Goal: Information Seeking & Learning: Understand process/instructions

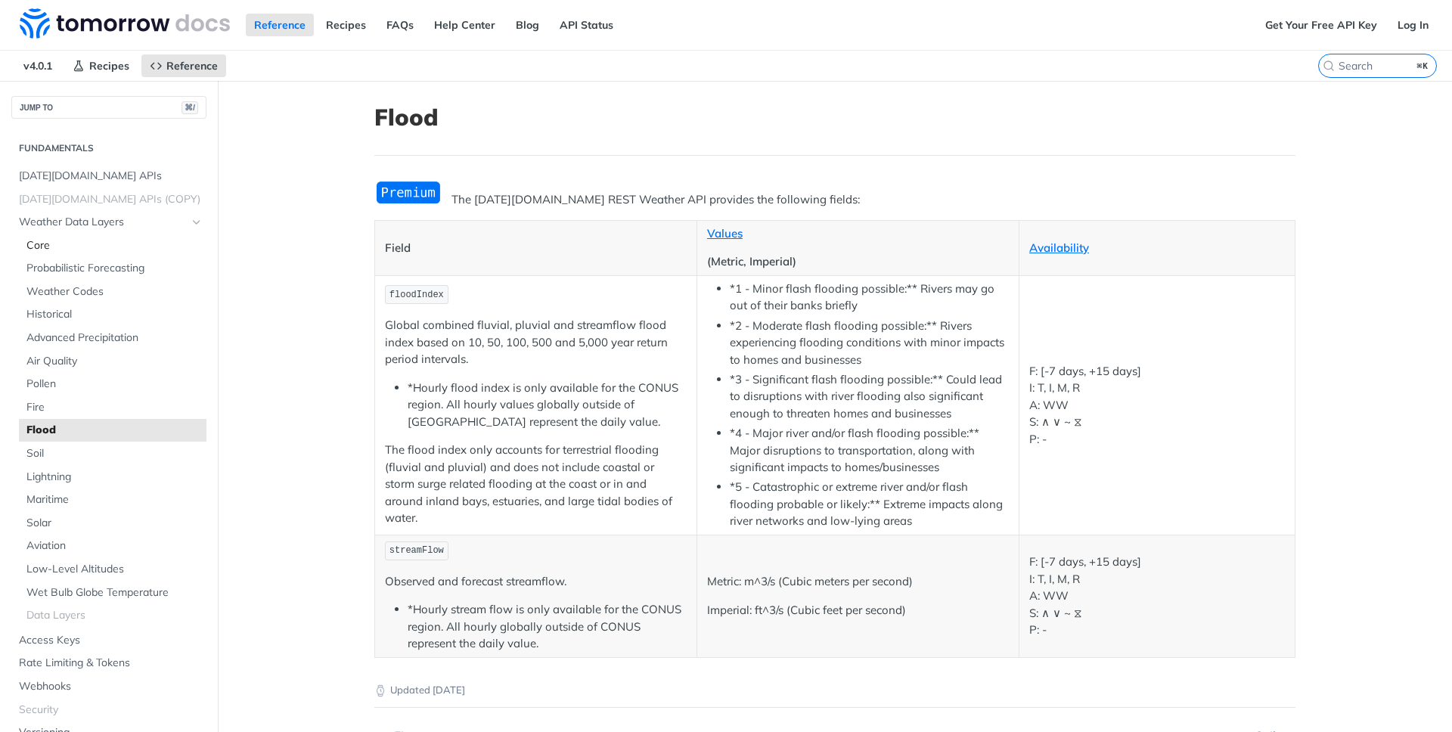
click at [96, 238] on span "Core" at bounding box center [114, 245] width 176 height 15
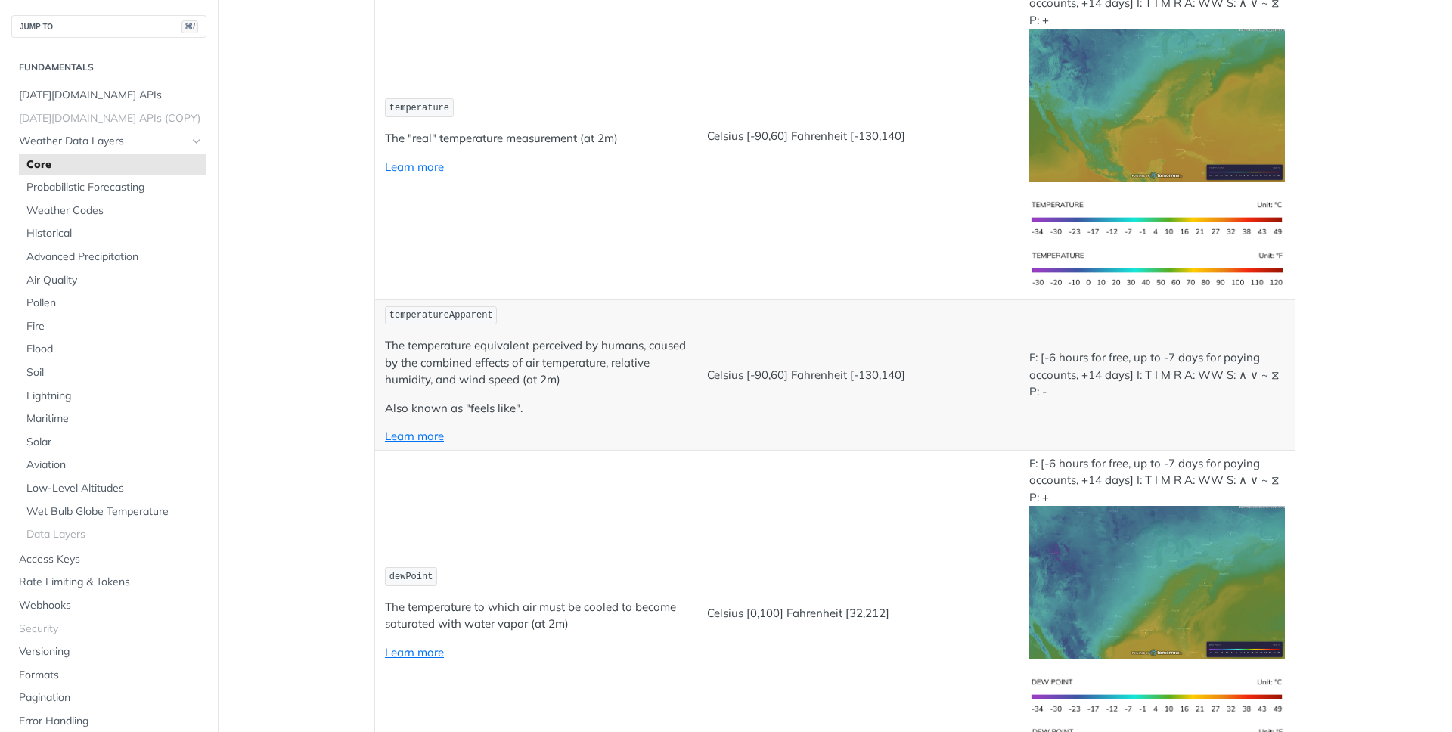
scroll to position [343, 0]
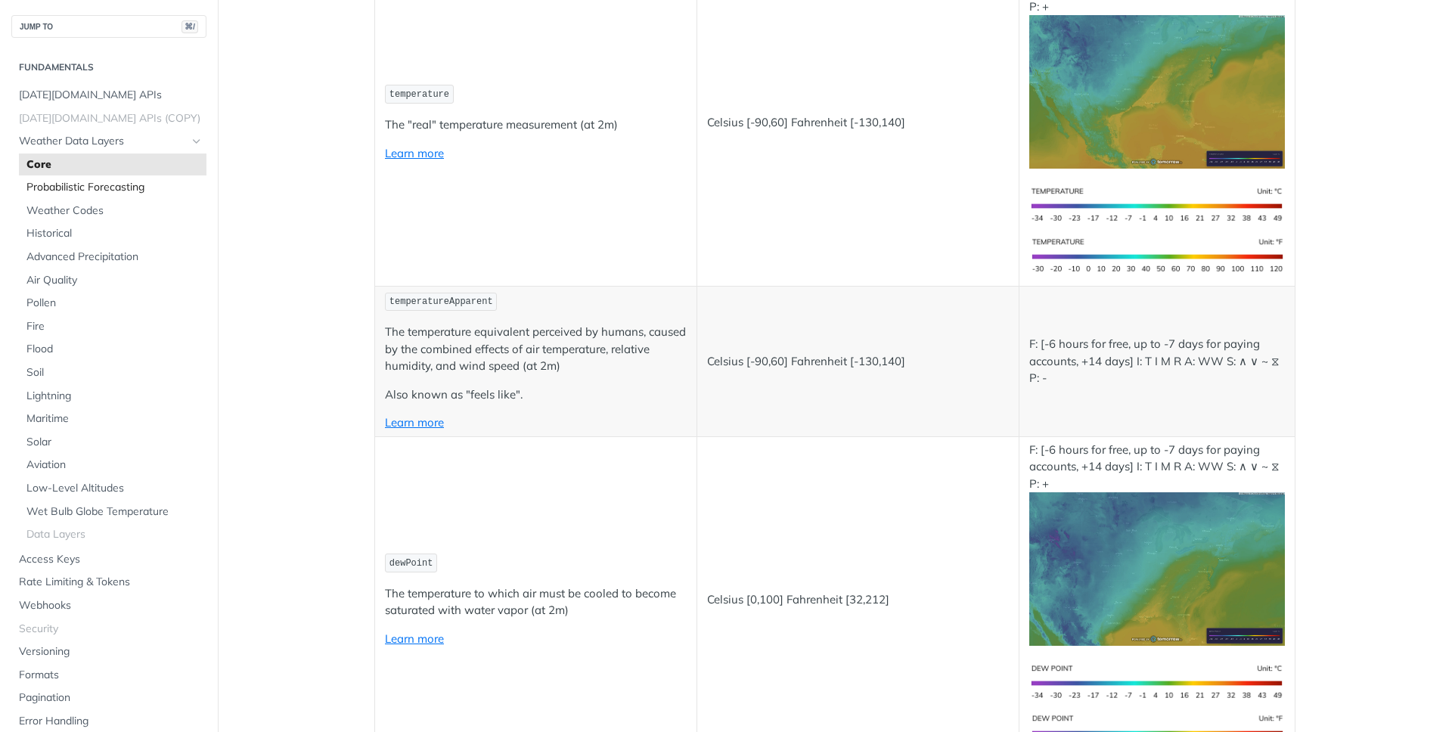
click at [111, 190] on span "Probabilistic Forecasting" at bounding box center [114, 187] width 176 height 15
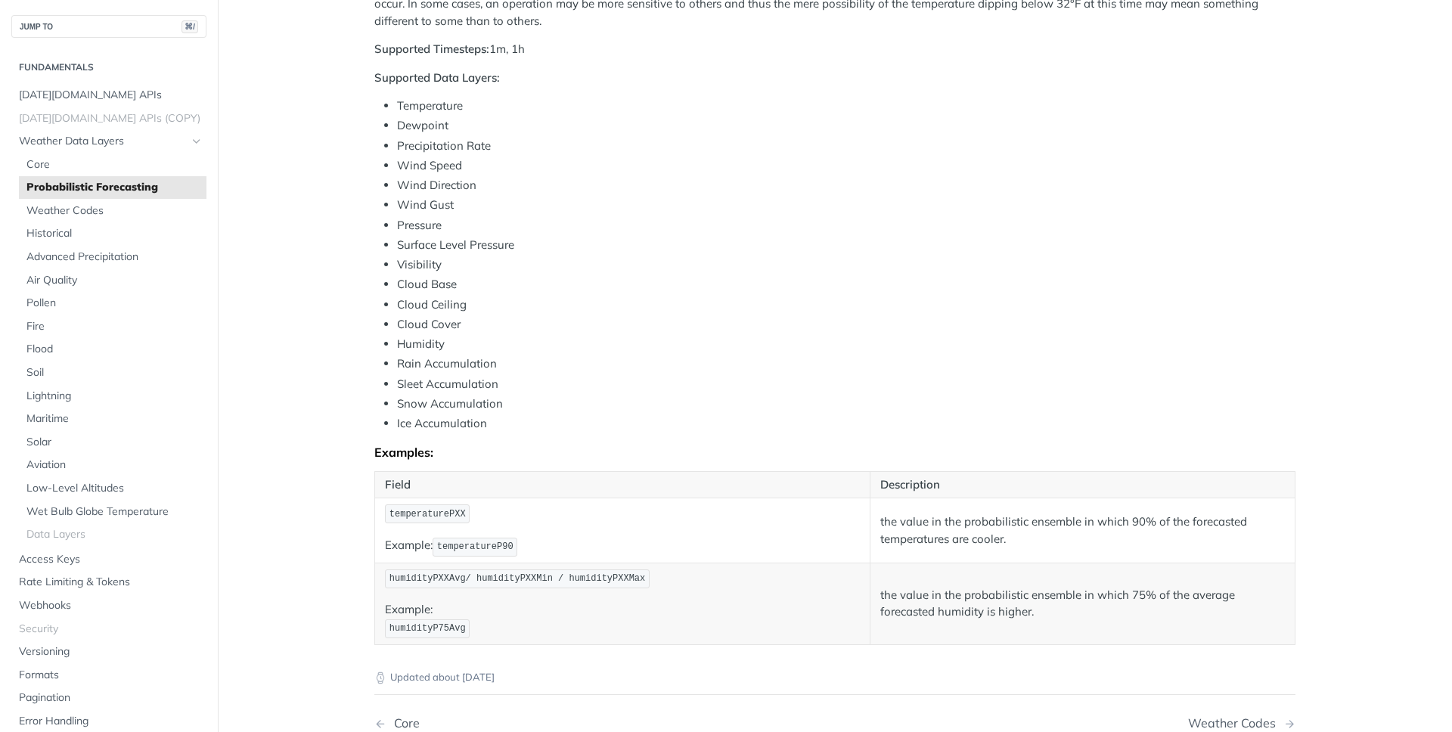
scroll to position [504, 0]
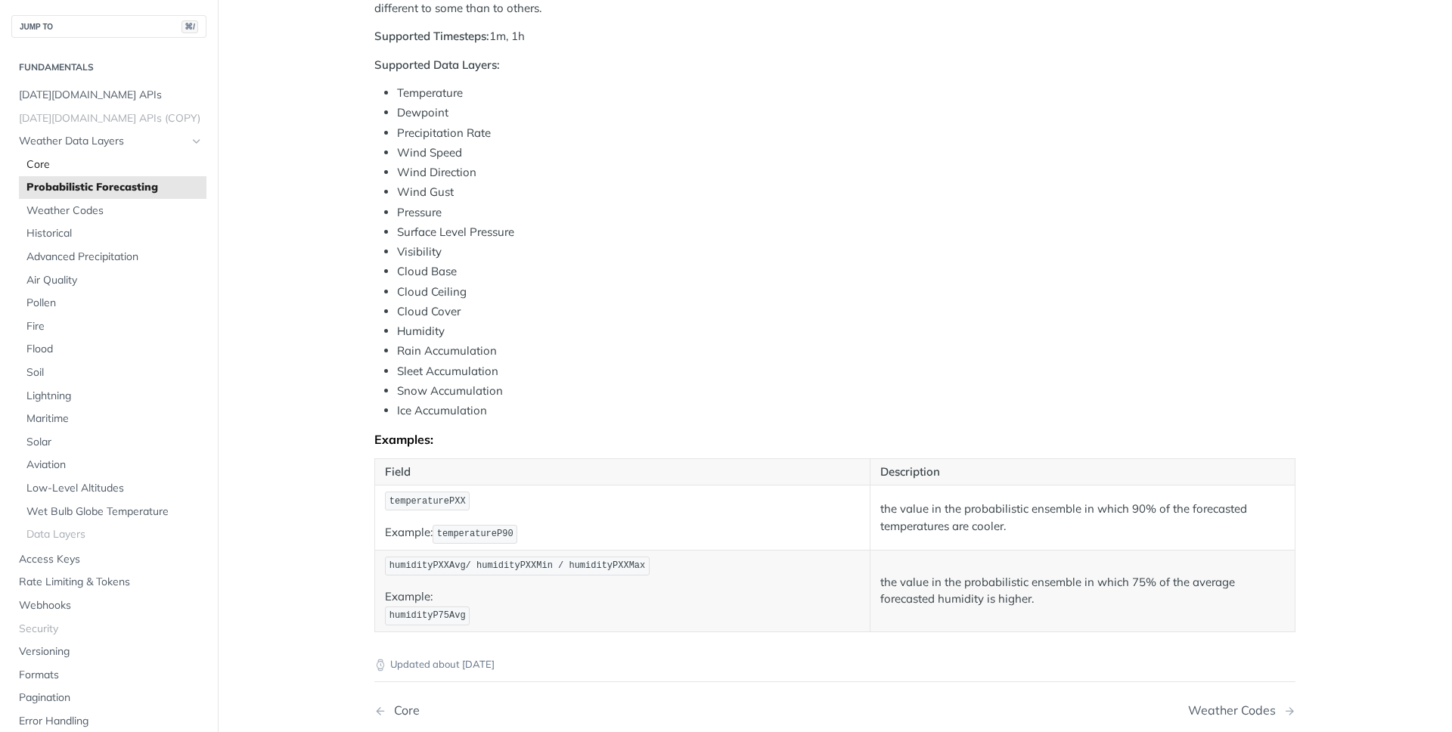
click at [101, 164] on span "Core" at bounding box center [114, 164] width 176 height 15
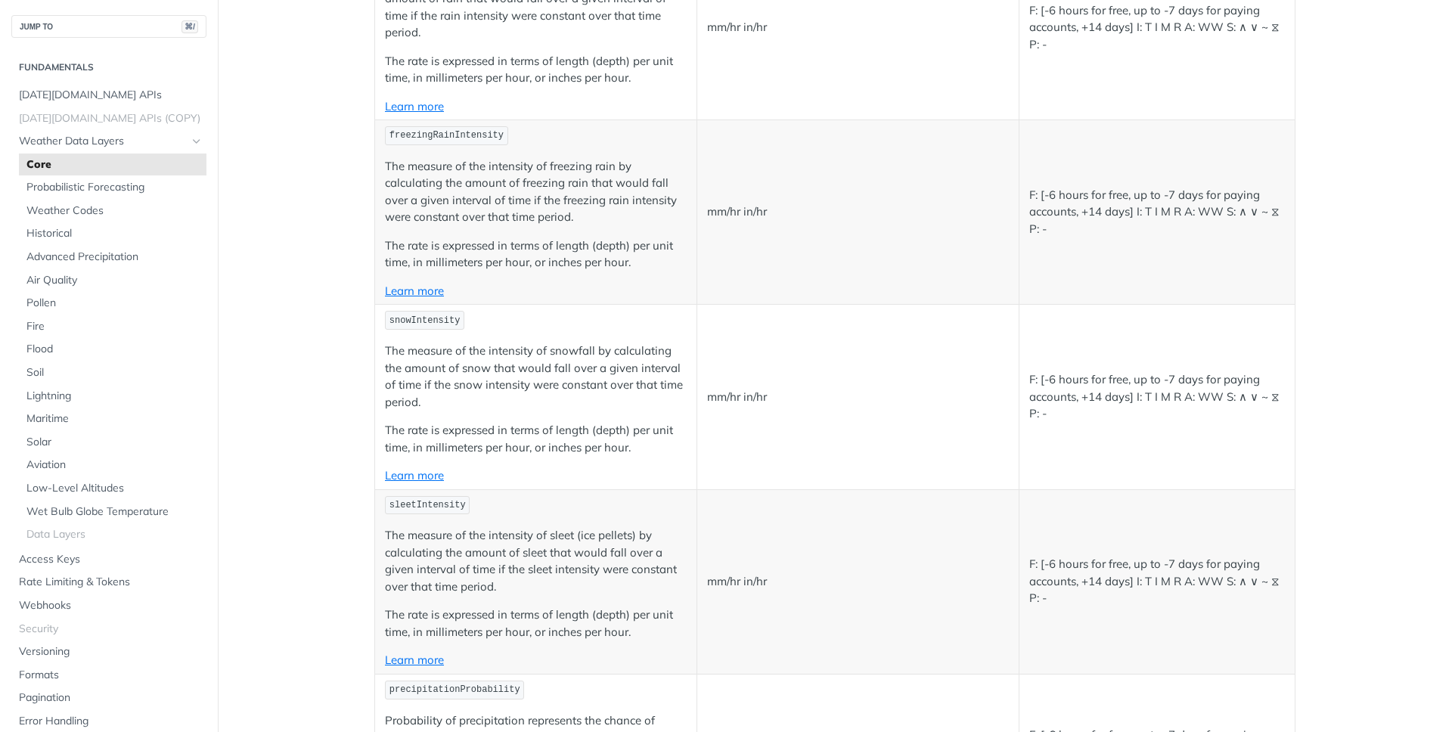
scroll to position [3828, 0]
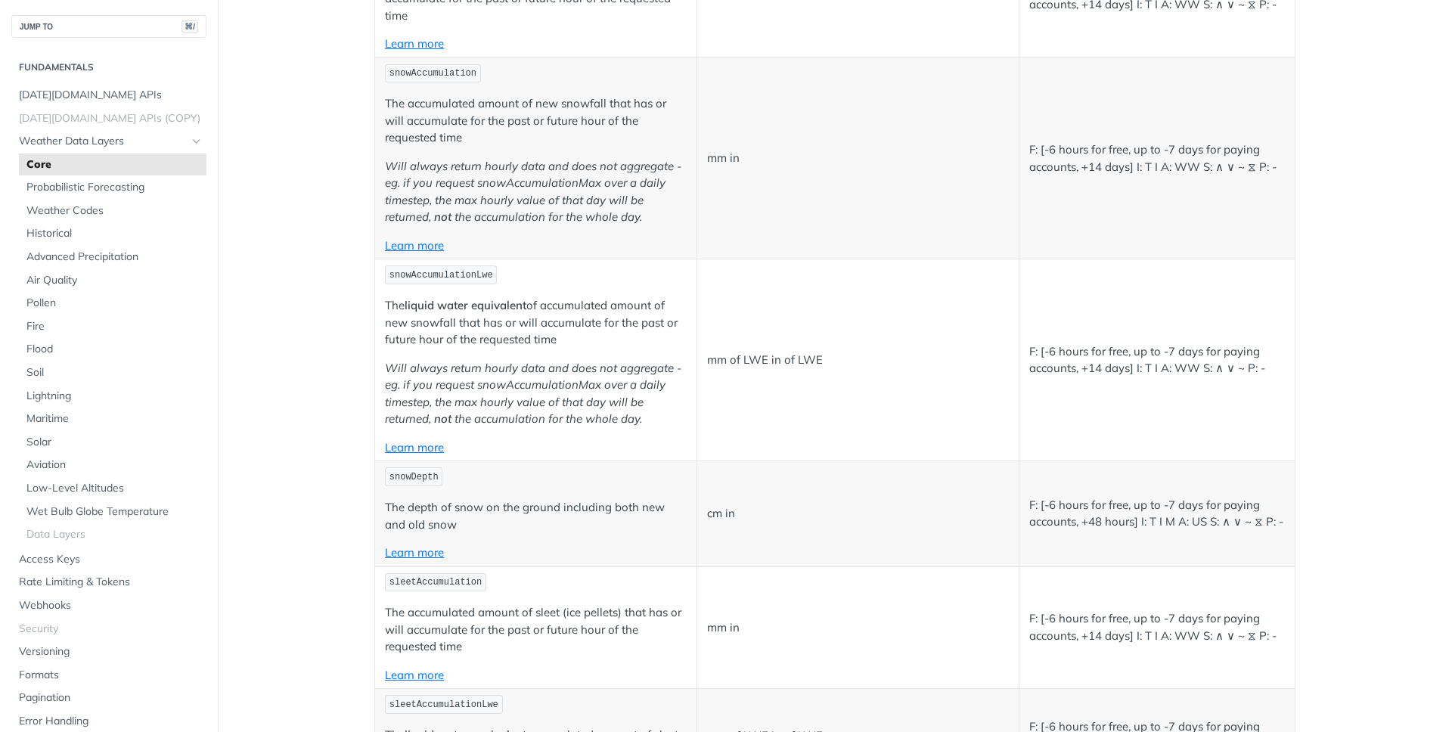
copy span "rainAccumulation"
click at [109, 191] on span "Probabilistic Forecasting" at bounding box center [114, 187] width 176 height 15
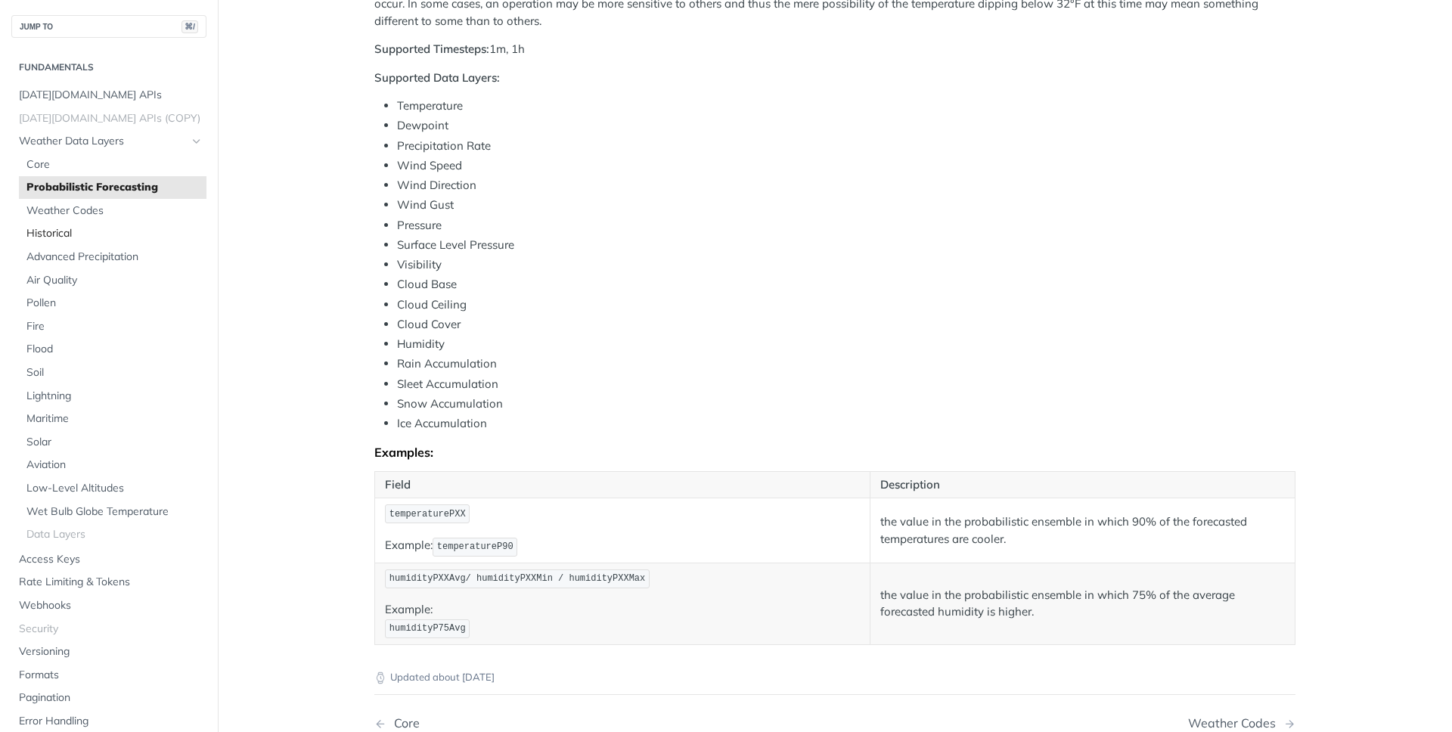
scroll to position [476, 0]
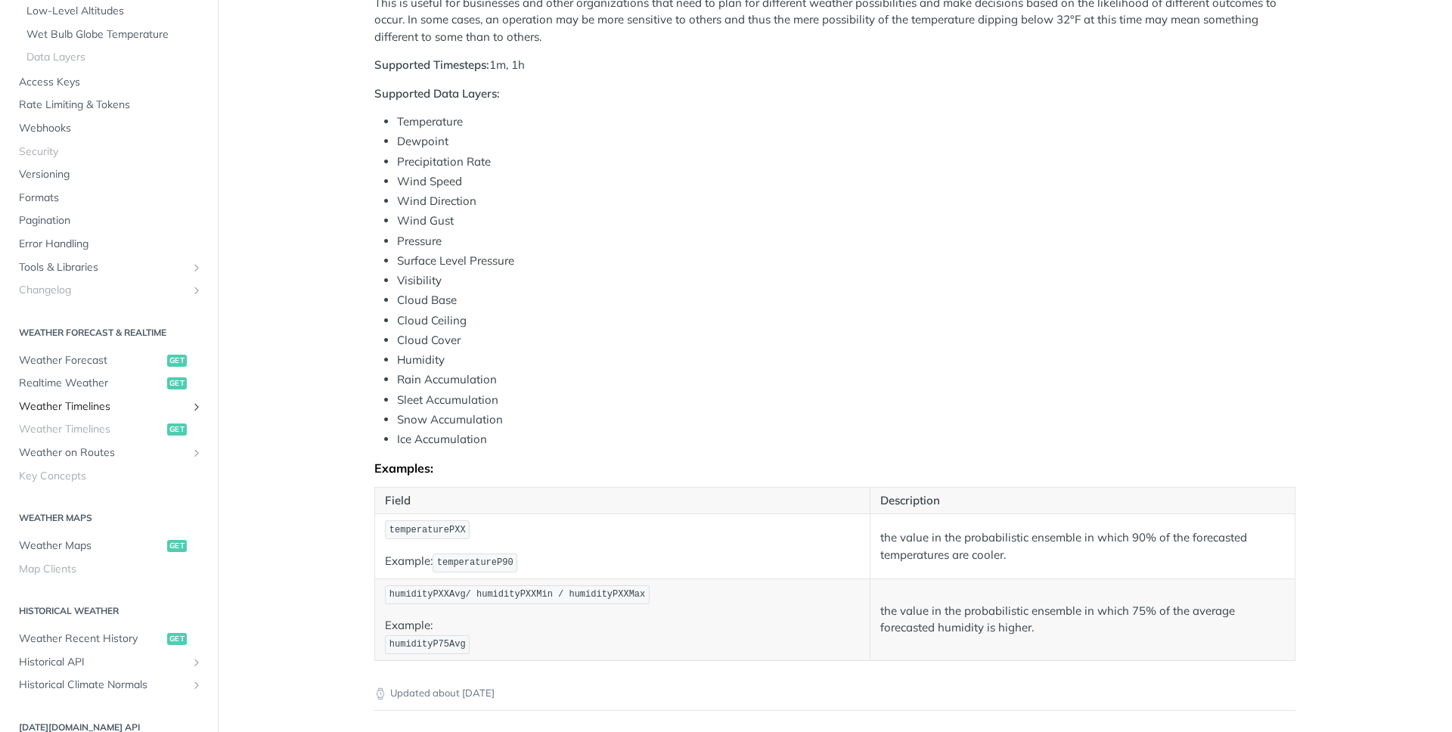
click at [97, 408] on span "Weather Timelines" at bounding box center [103, 406] width 168 height 15
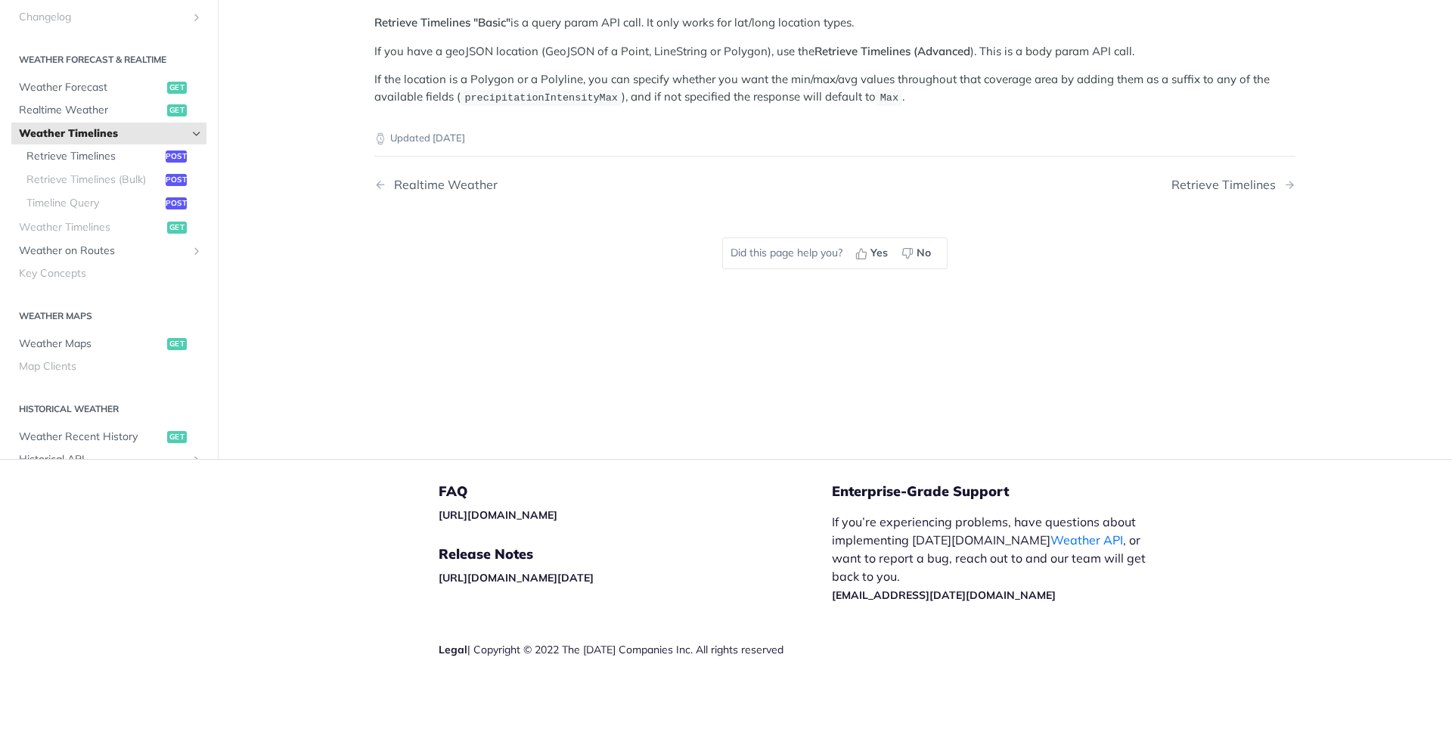
scroll to position [354, 0]
click at [123, 153] on span "Retrieve Timelines" at bounding box center [93, 156] width 135 height 15
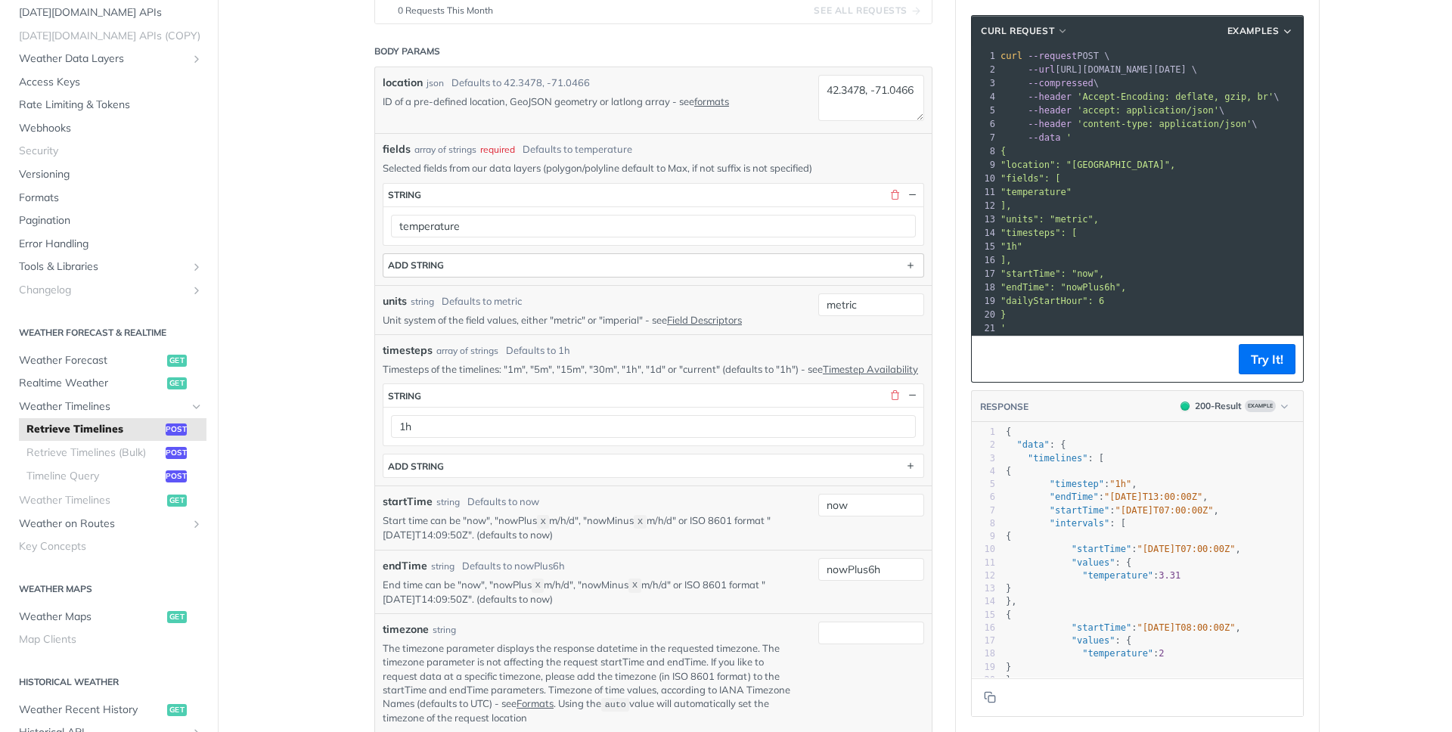
scroll to position [285, 0]
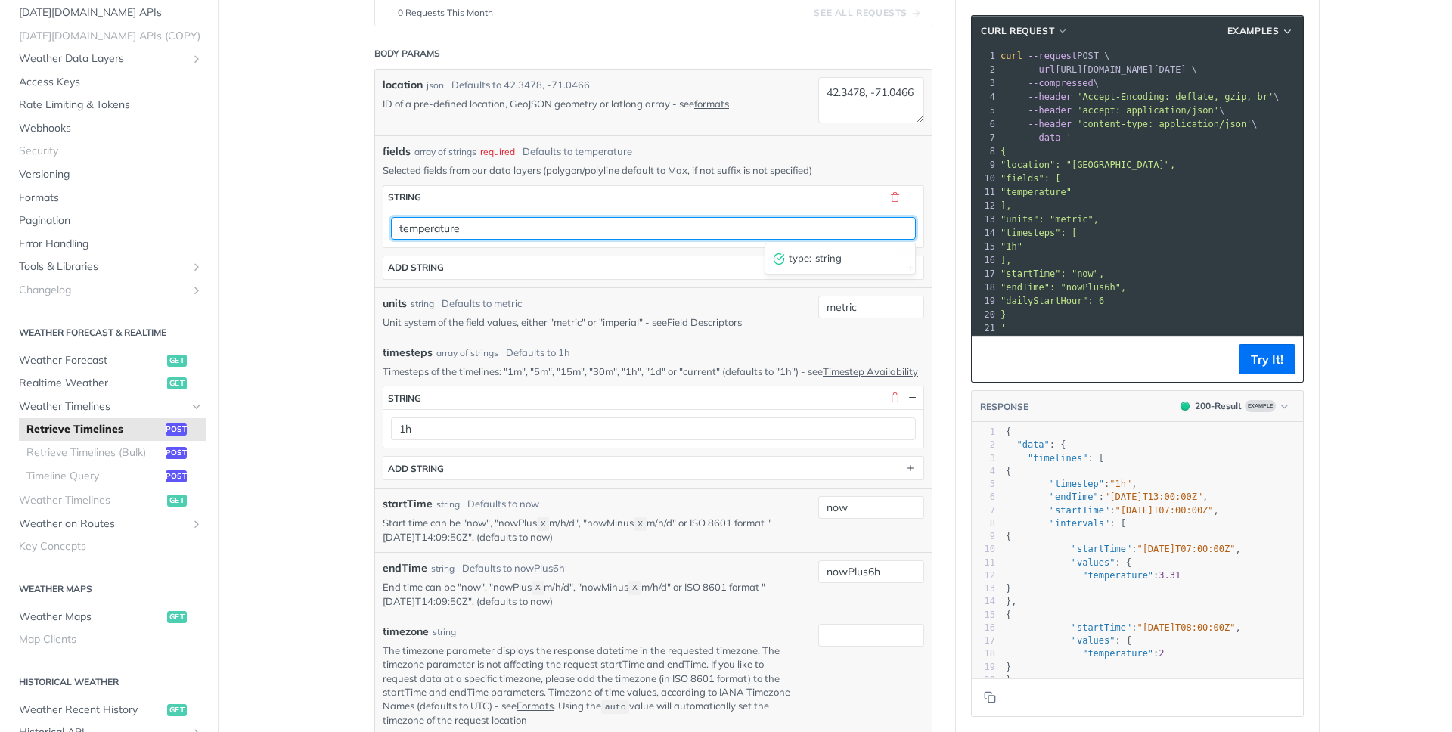
click at [732, 225] on input "temperature" at bounding box center [653, 228] width 525 height 23
paste input "rainAccumulation"
type input "rainAccumulationP75"
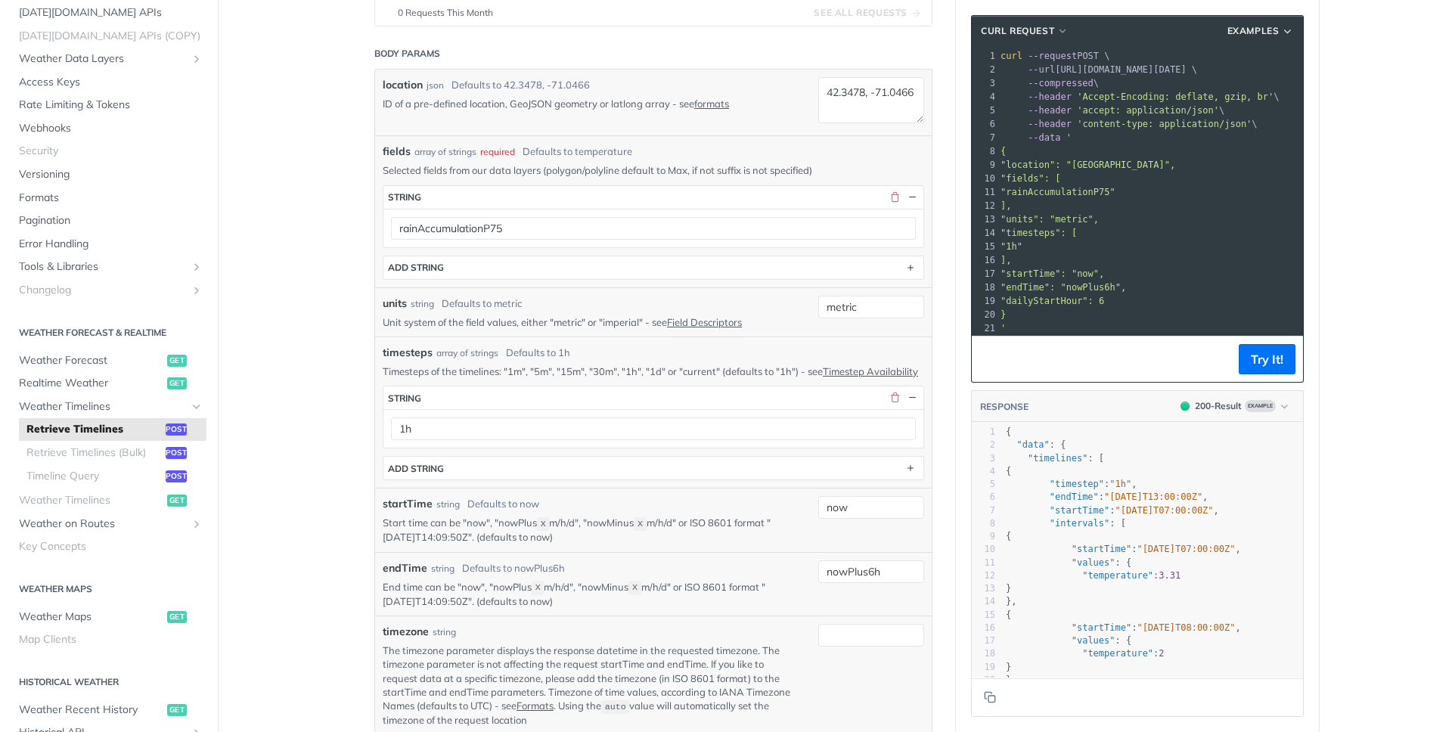
click at [628, 307] on div "units string Defaults to metric" at bounding box center [589, 304] width 413 height 16
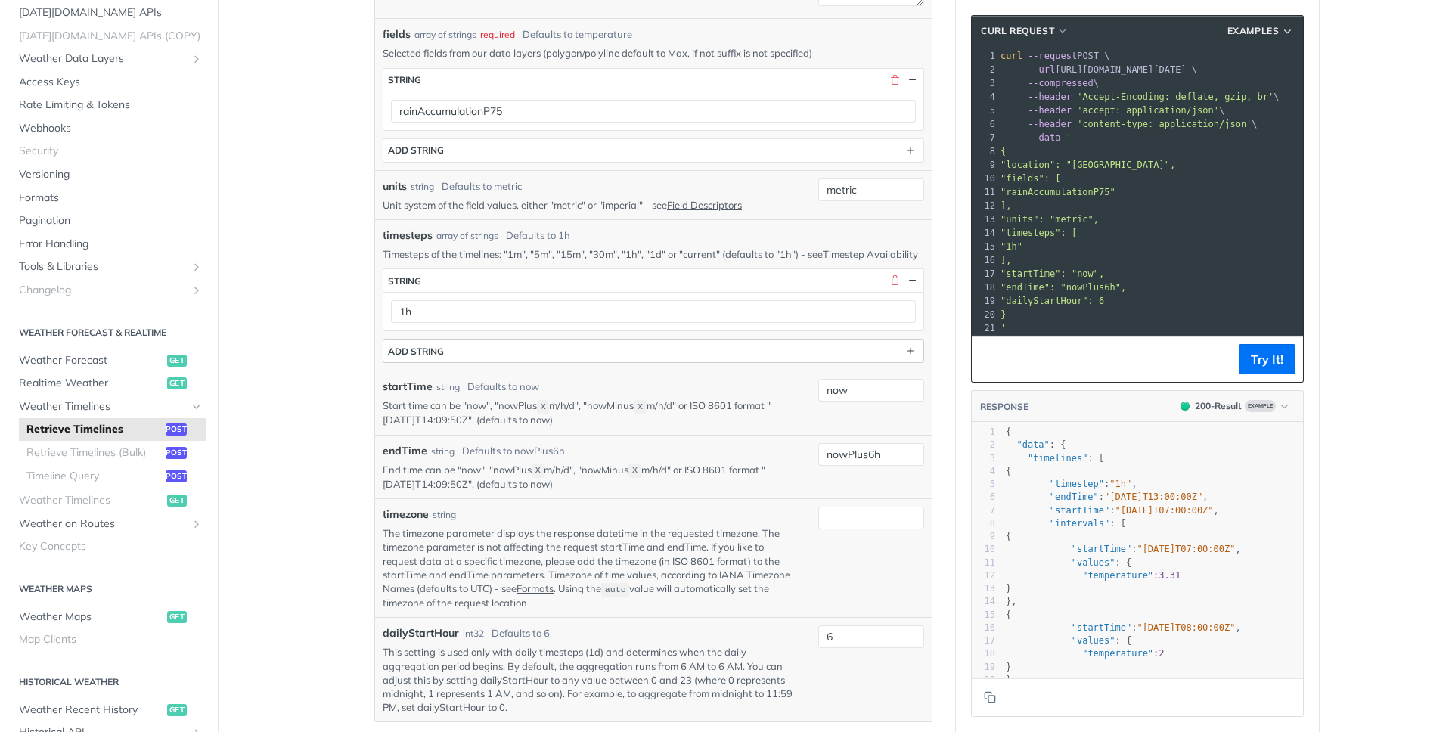
scroll to position [408, 0]
click at [1265, 364] on button "Try It!" at bounding box center [1267, 359] width 57 height 30
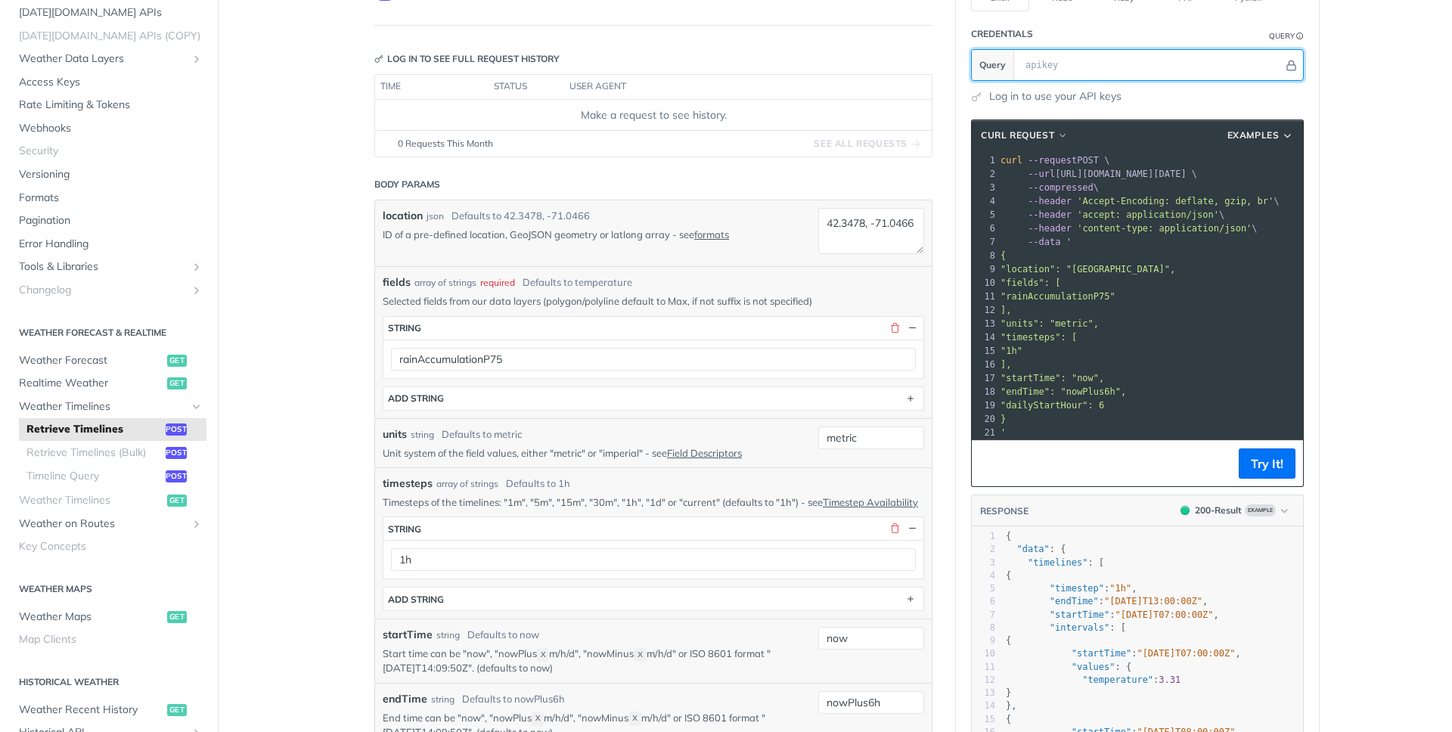
scroll to position [134, 0]
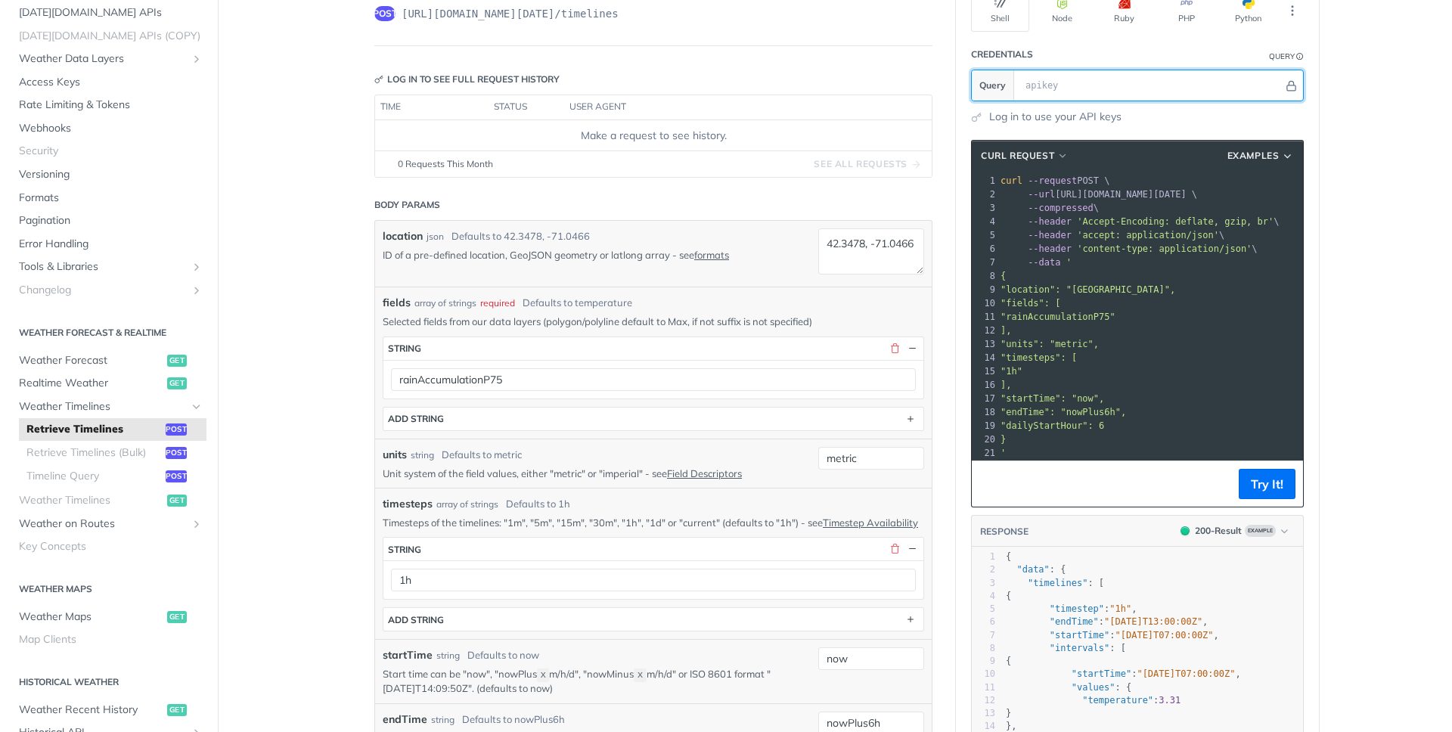
click at [1054, 81] on input "text" at bounding box center [1150, 85] width 265 height 30
paste input "bn8uV01q1ku03l0G62LncpICPnRE2wJ5"
type input "bn8uV01q1ku03l0G62LncpICPnRE2wJ5"
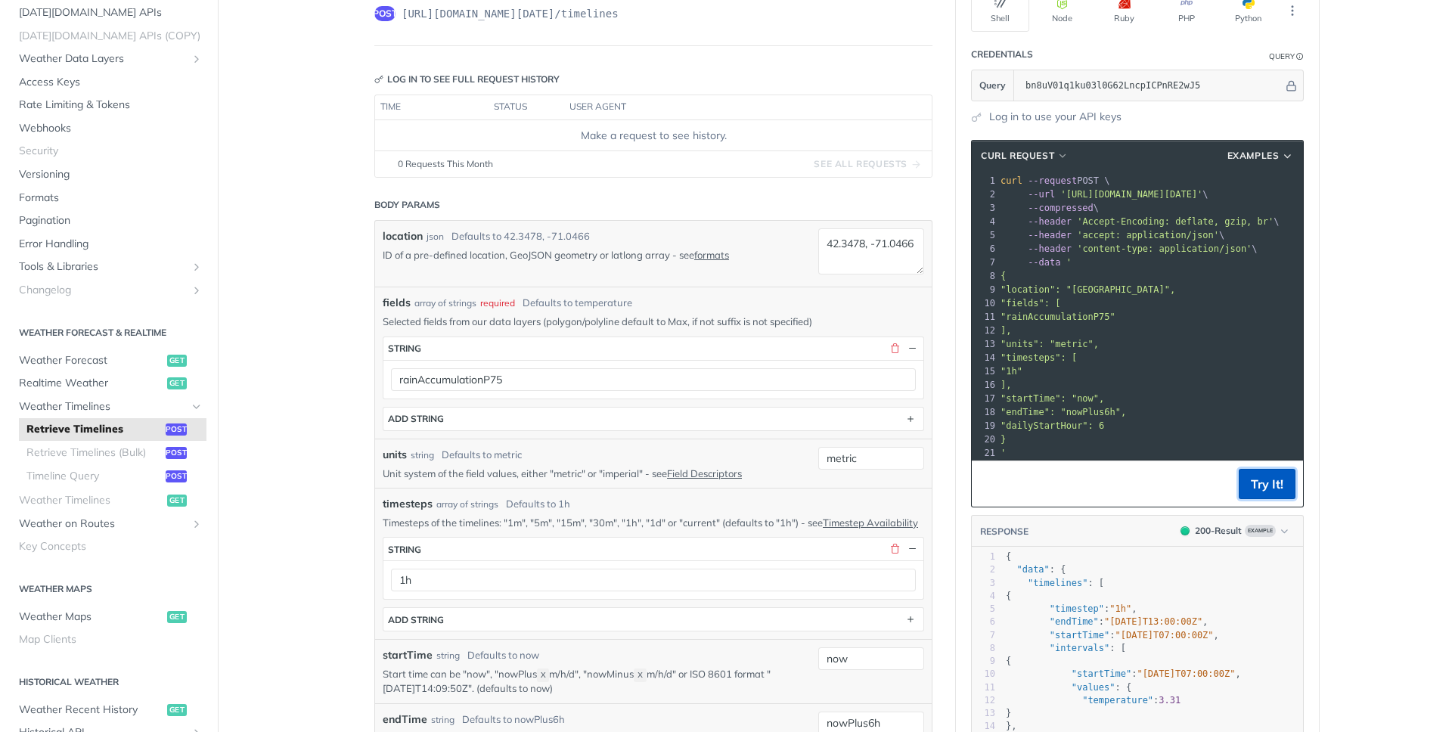
click at [1281, 496] on button "Try It!" at bounding box center [1267, 484] width 57 height 30
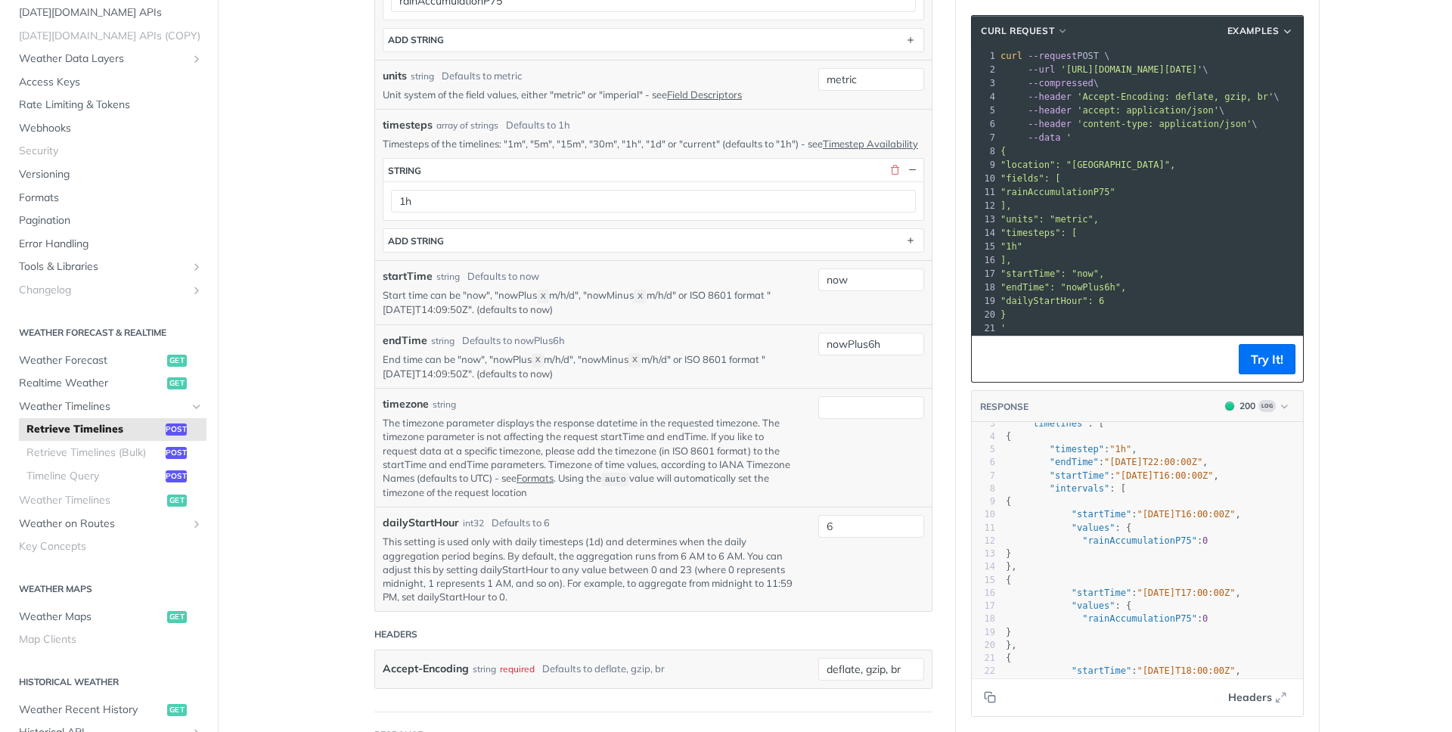
scroll to position [0, 0]
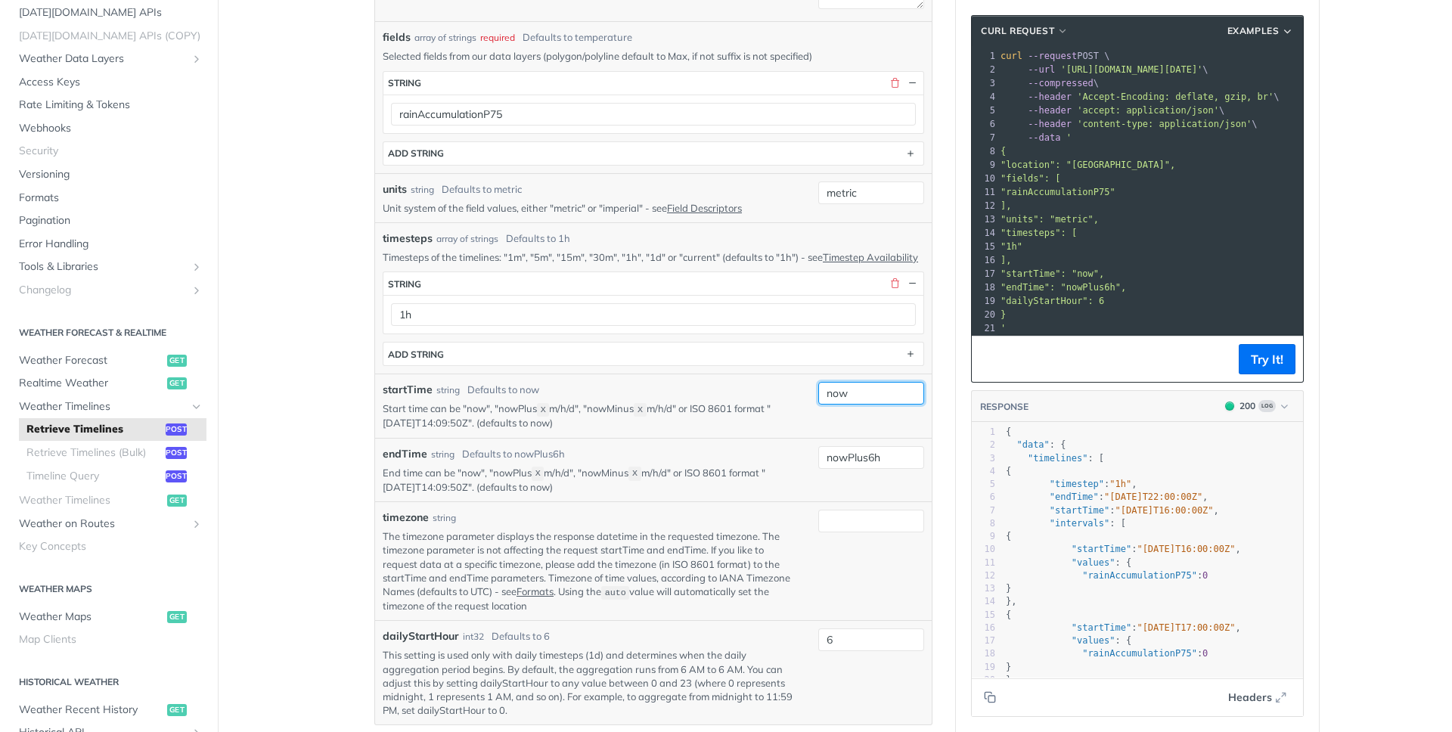
click at [857, 403] on input "now" at bounding box center [871, 393] width 106 height 23
type input "nowPlus2d"
click at [718, 424] on p "Start time can be "now", "nowPlus X m/h/d", "nowMinus X m/h/d" or ISO 8601 form…" at bounding box center [589, 415] width 413 height 29
click at [876, 405] on input "nowPlus2d" at bounding box center [871, 393] width 106 height 23
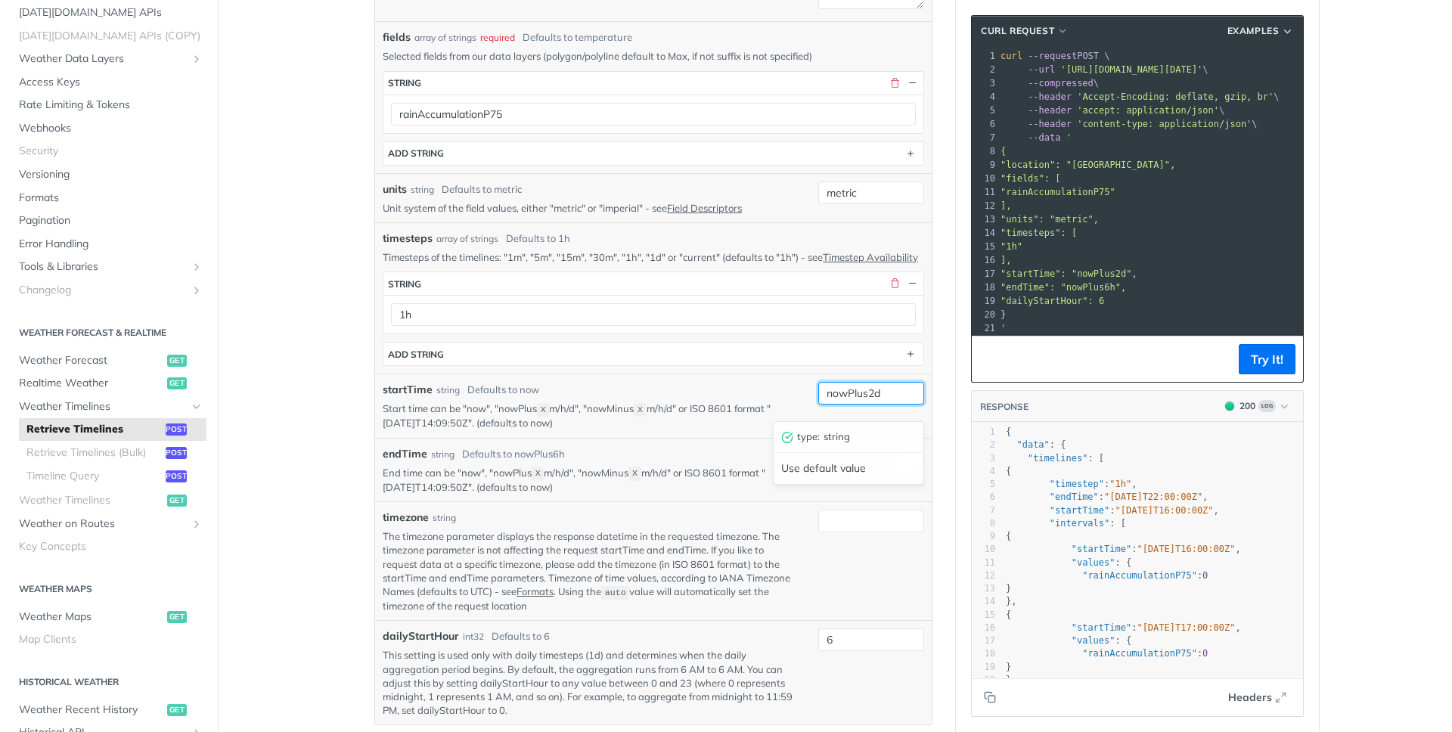
click at [876, 405] on input "nowPlus2d" at bounding box center [871, 393] width 106 height 23
click at [729, 462] on div "endTime string Defaults to nowPlus6h" at bounding box center [589, 454] width 413 height 16
click at [860, 469] on input "nowPlus6h" at bounding box center [871, 457] width 106 height 23
paste input "2d"
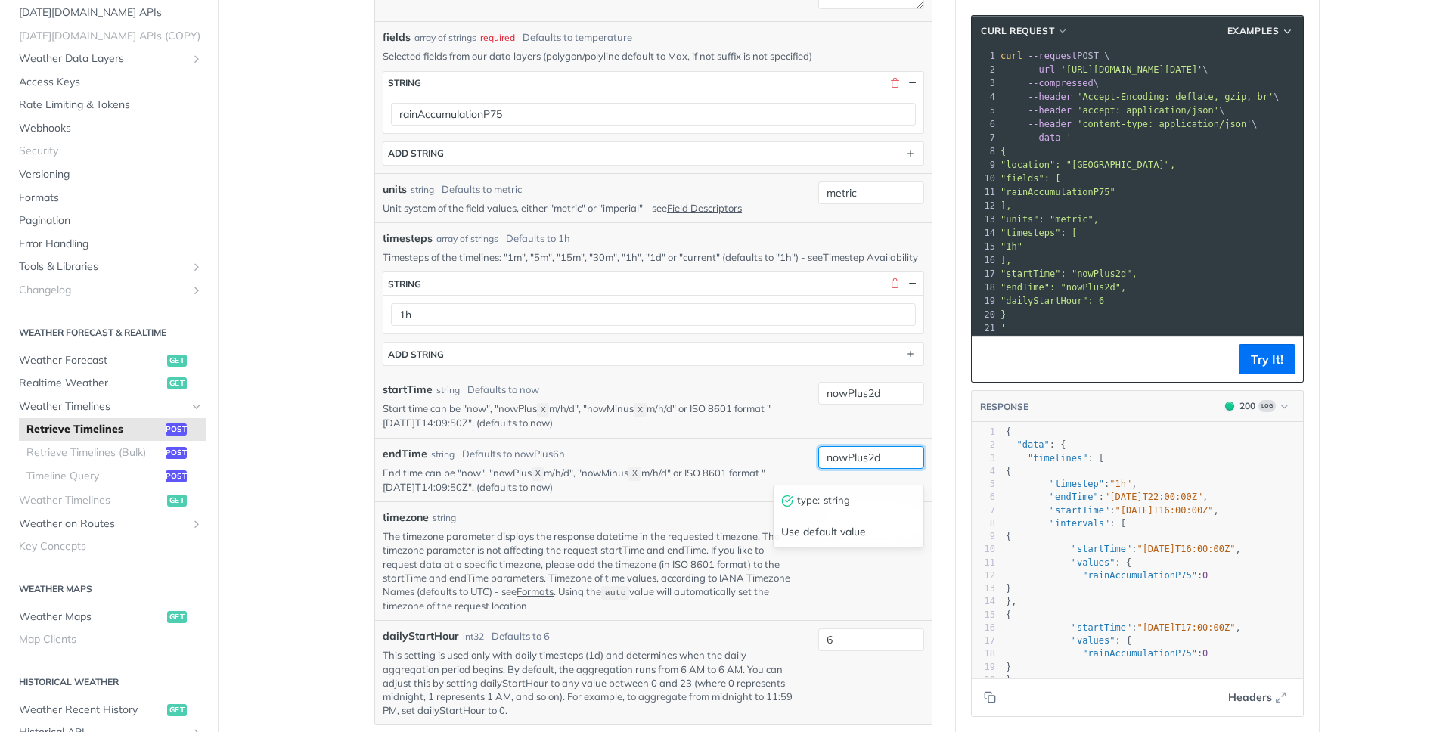
click at [875, 469] on input "nowPlus2d" at bounding box center [871, 457] width 106 height 23
type input "nowPlus3d"
click at [902, 430] on div "startTime string Defaults to now Start time can be "now", "nowPlus X m/h/d", "n…" at bounding box center [653, 406] width 541 height 48
click at [1278, 360] on button "Try It!" at bounding box center [1267, 359] width 57 height 30
click at [1261, 360] on button "Try It!" at bounding box center [1267, 359] width 57 height 30
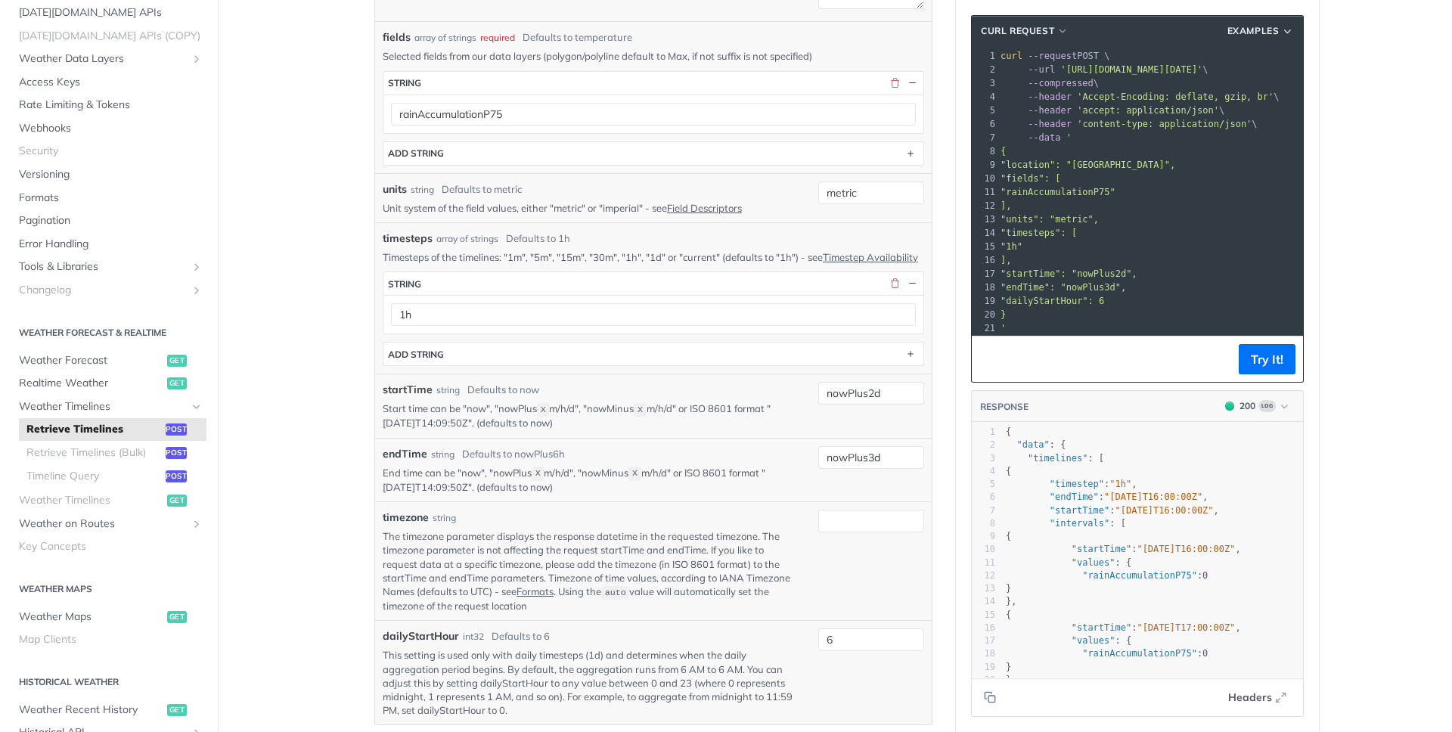
click at [1157, 476] on pre "{" at bounding box center [1153, 471] width 300 height 13
click at [876, 404] on input "nowPlus2d" at bounding box center [871, 392] width 106 height 23
type input "nowPlus5d"
click at [755, 521] on div "timezone string" at bounding box center [589, 518] width 413 height 16
click at [870, 467] on input "nowPlus3d" at bounding box center [871, 456] width 106 height 23
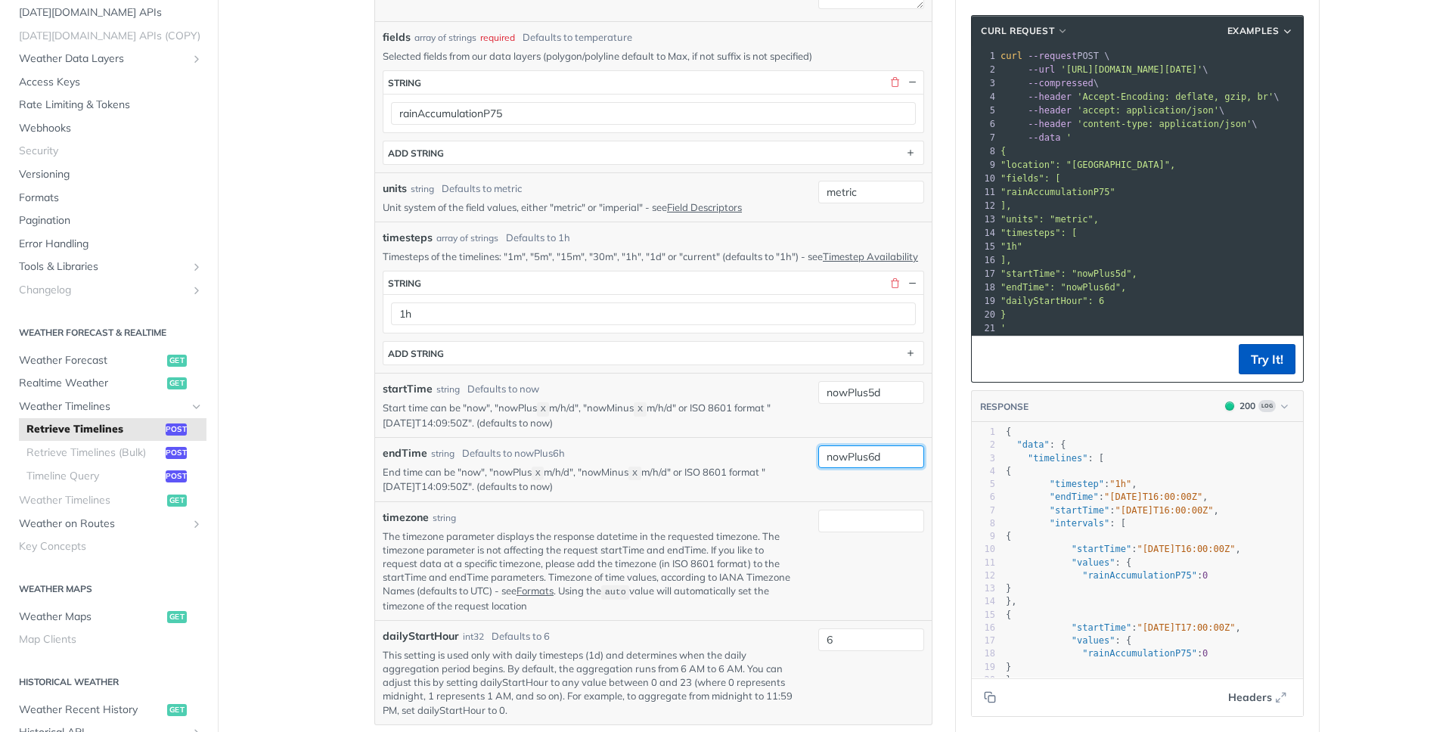
type input "nowPlus6d"
click at [1258, 361] on button "Try It!" at bounding box center [1267, 359] width 57 height 30
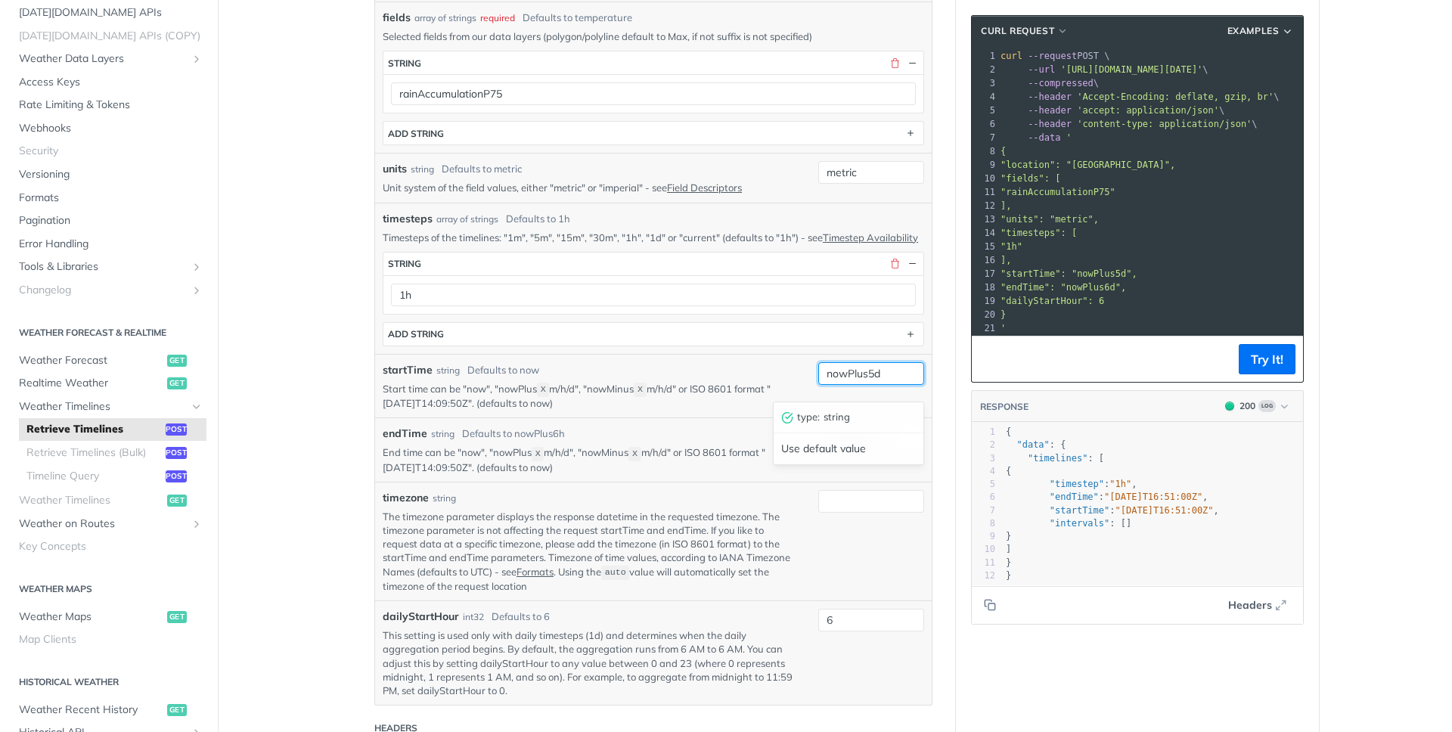
click at [870, 385] on input "nowPlus5d" at bounding box center [871, 373] width 106 height 23
type input "nowPlus6d"
click at [761, 398] on p "Start time can be "now", "nowPlus X m/h/d", "nowMinus X m/h/d" or ISO 8601 form…" at bounding box center [589, 396] width 413 height 29
click at [874, 448] on input "nowPlus6d" at bounding box center [871, 437] width 106 height 23
type input "nowPlus7d"
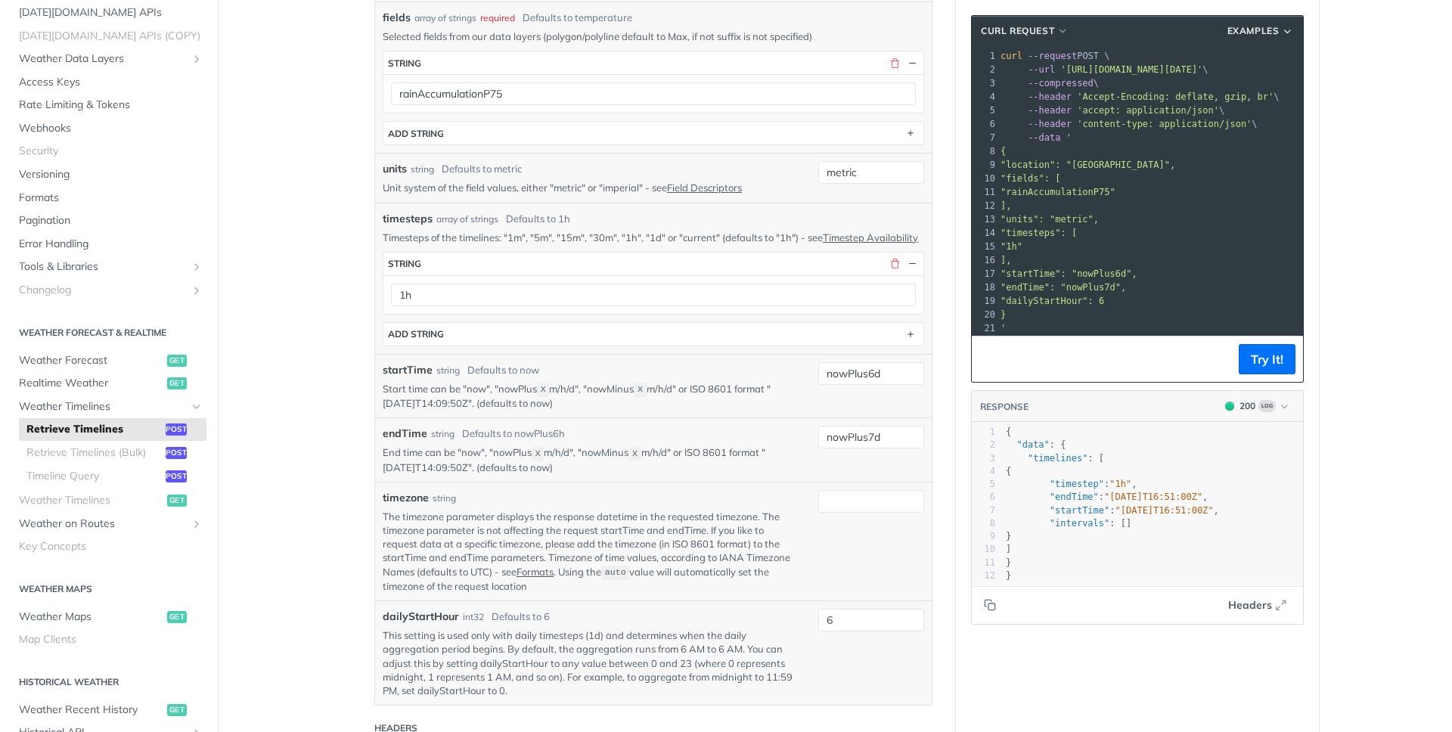
click at [761, 437] on div "endTime string Defaults to nowPlus6h End time can be "now", "nowPlus X m/h/d", …" at bounding box center [653, 449] width 556 height 64
click at [1251, 364] on button "Try It!" at bounding box center [1267, 359] width 57 height 30
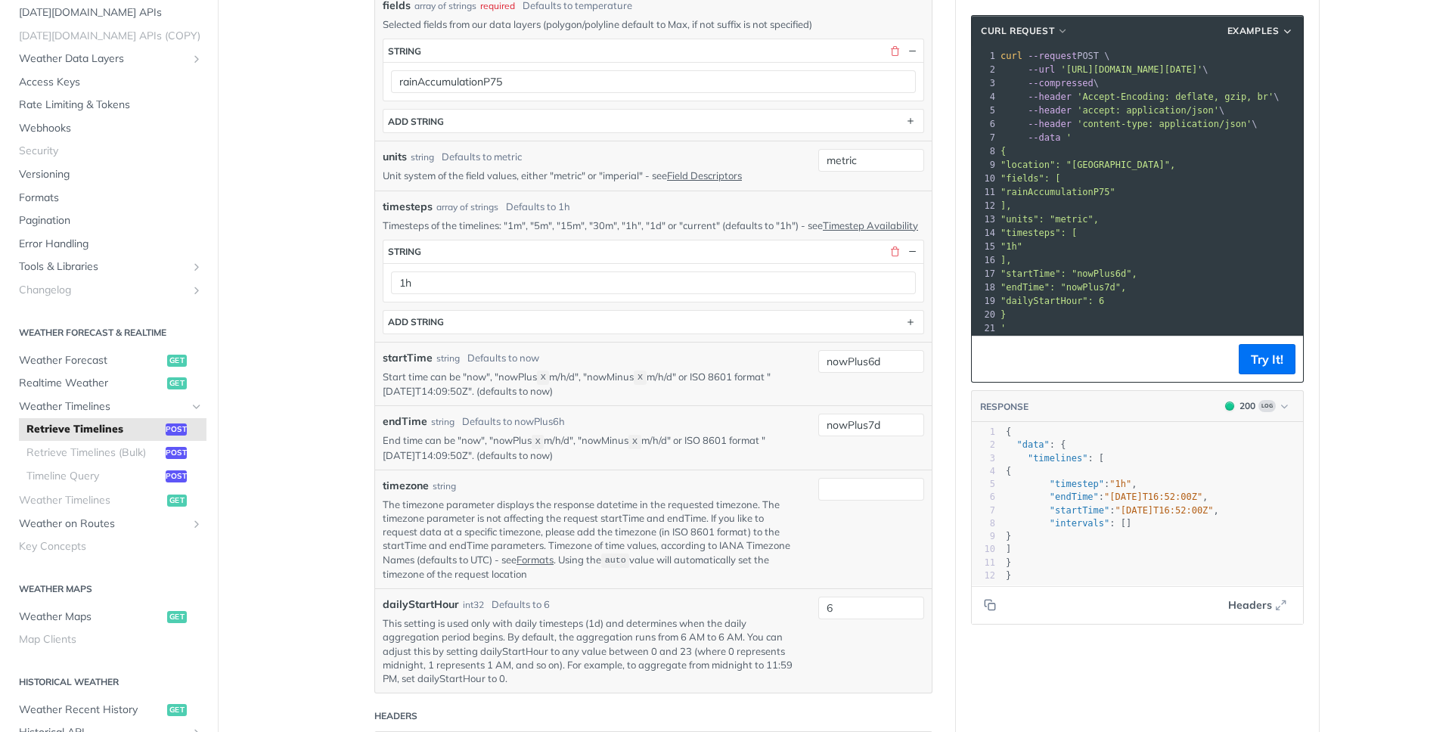
scroll to position [501, 0]
click at [870, 375] on input "nowPlus6d" at bounding box center [871, 363] width 106 height 23
type input "nowPlus3d"
click at [758, 398] on p "Start time can be "now", "nowPlus X m/h/d", "nowMinus X m/h/d" or ISO 8601 form…" at bounding box center [589, 386] width 413 height 29
click at [869, 439] on input "nowPlus7d" at bounding box center [871, 427] width 106 height 23
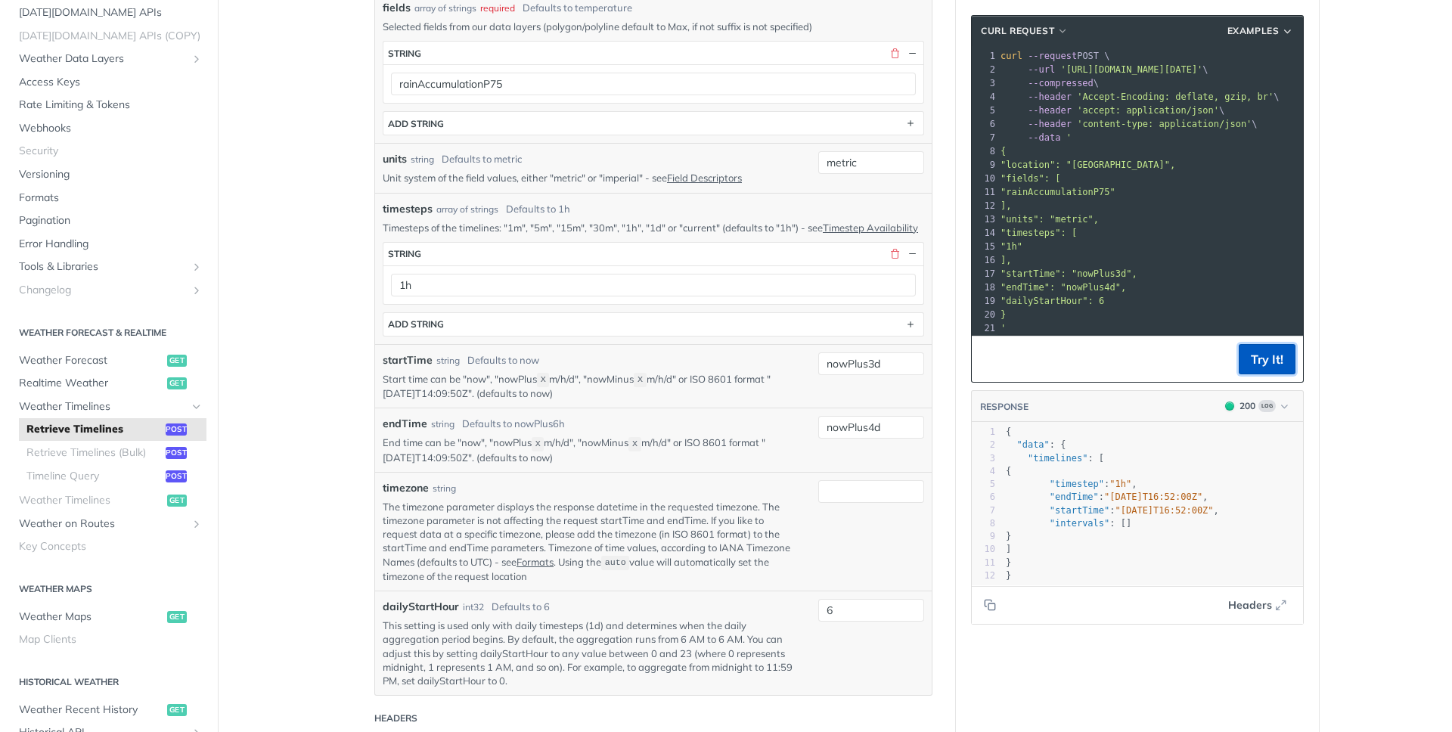
click at [1269, 358] on button "Try It!" at bounding box center [1267, 359] width 57 height 30
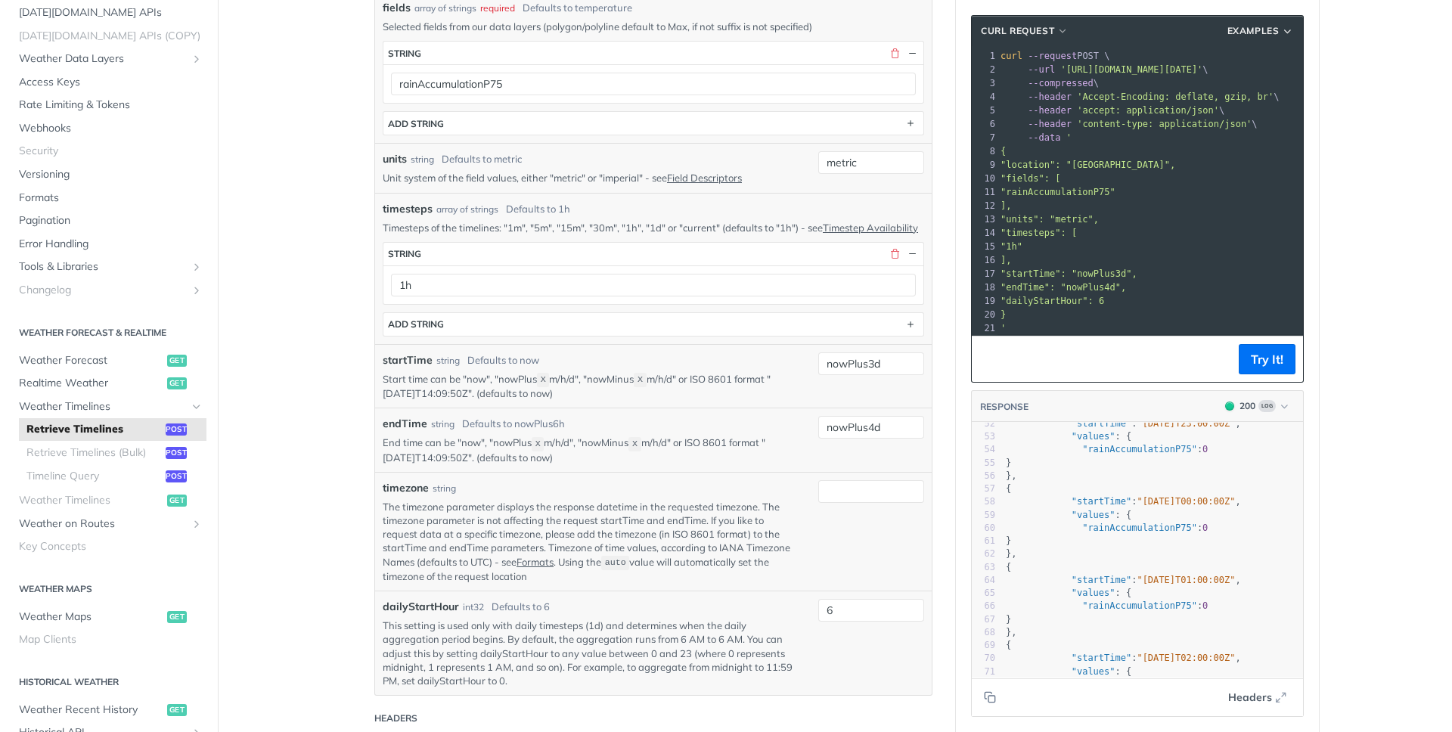
scroll to position [482, 0]
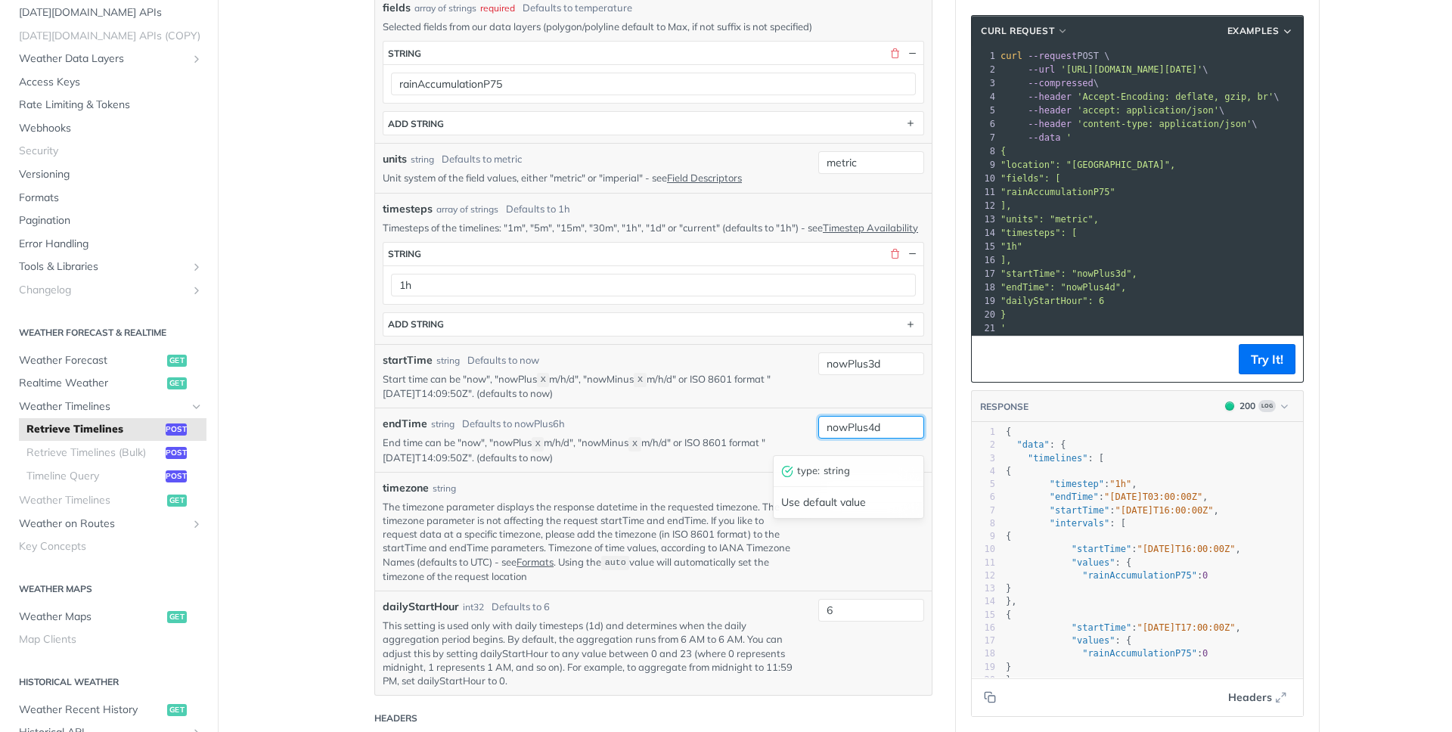
click at [870, 439] on input "nowPlus4d" at bounding box center [871, 427] width 106 height 23
type input "nowPlus5d"
click at [1258, 365] on button "Try It!" at bounding box center [1267, 359] width 57 height 30
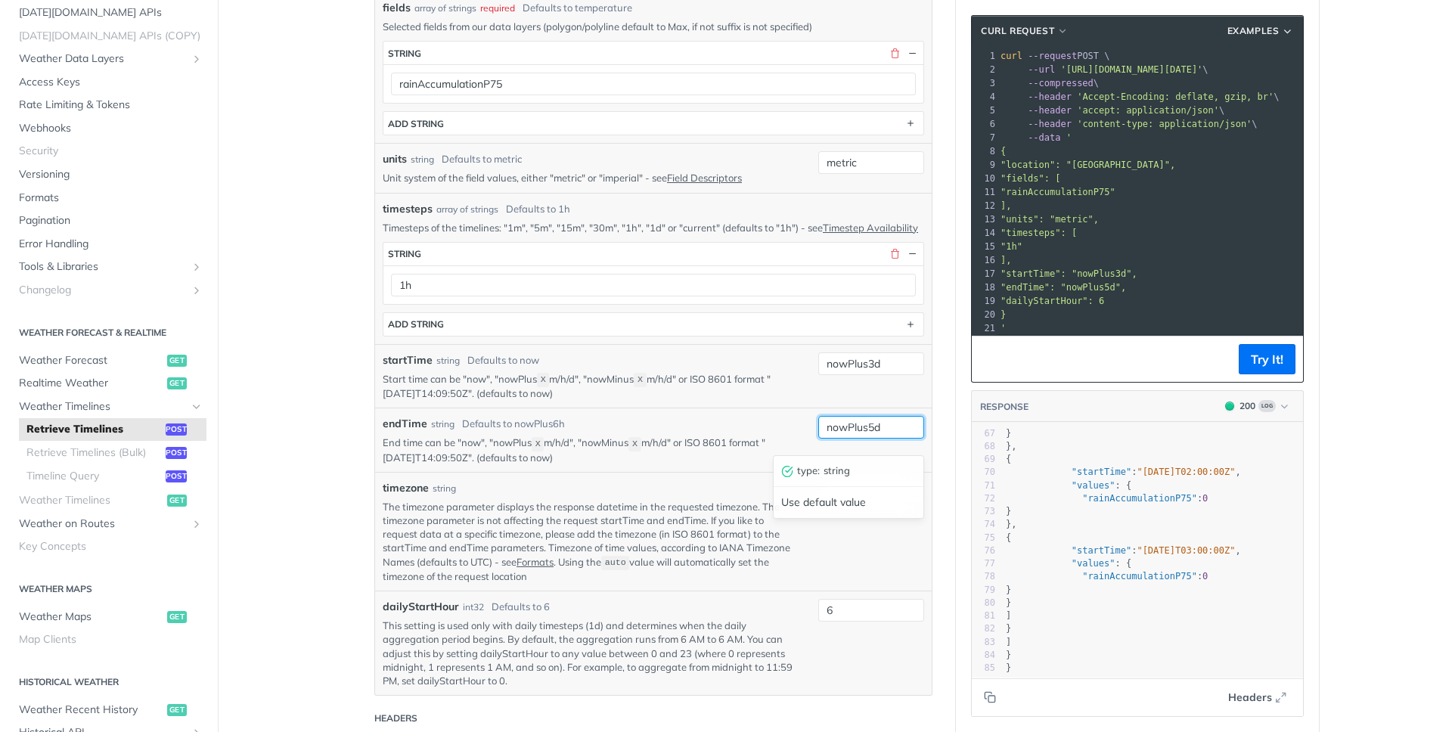
click at [870, 439] on input "nowPlus5d" at bounding box center [871, 427] width 106 height 23
click at [876, 375] on input "nowPlus3d" at bounding box center [871, 363] width 106 height 23
type input "nowPlus4d"
click at [1276, 358] on button "Try It!" at bounding box center [1267, 359] width 57 height 30
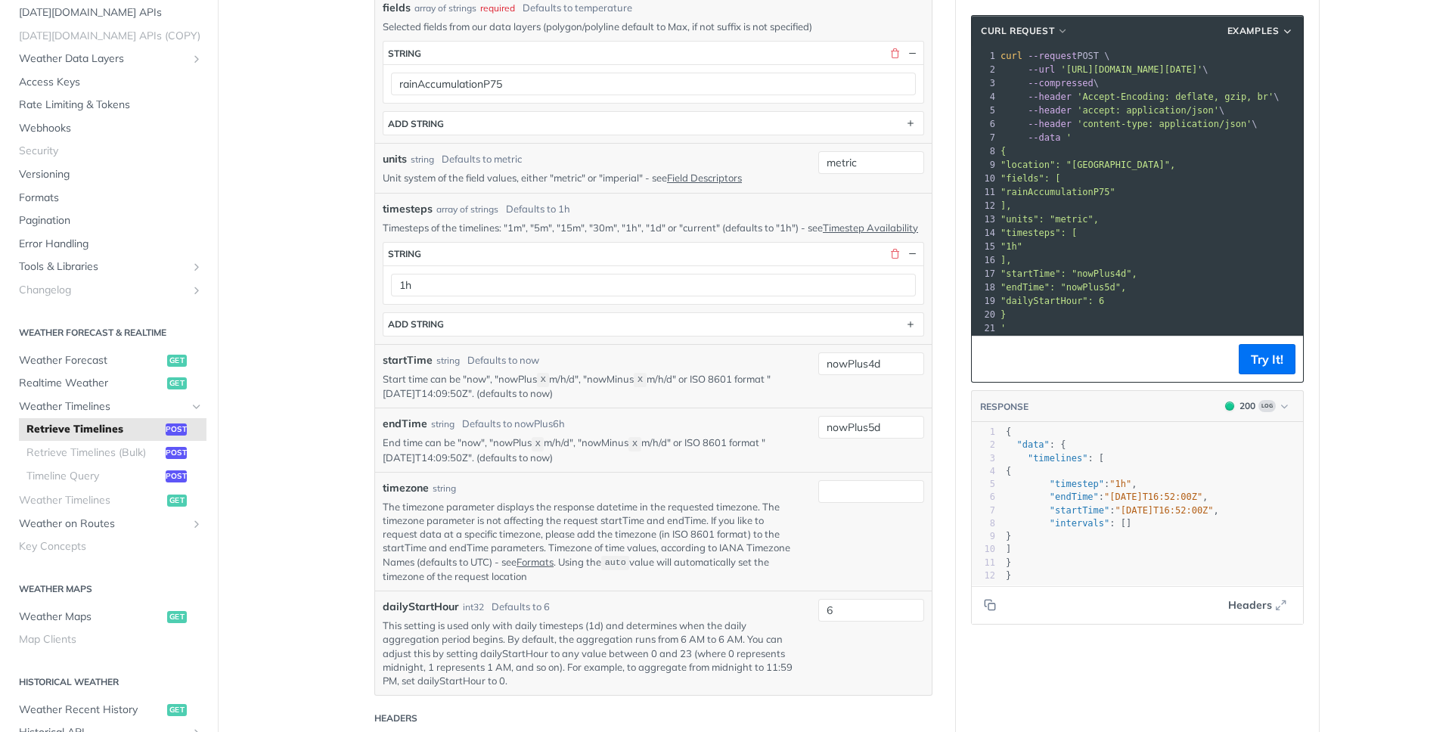
click at [846, 556] on div "timezone string The timezone parameter displays the response datetime in the re…" at bounding box center [653, 531] width 541 height 103
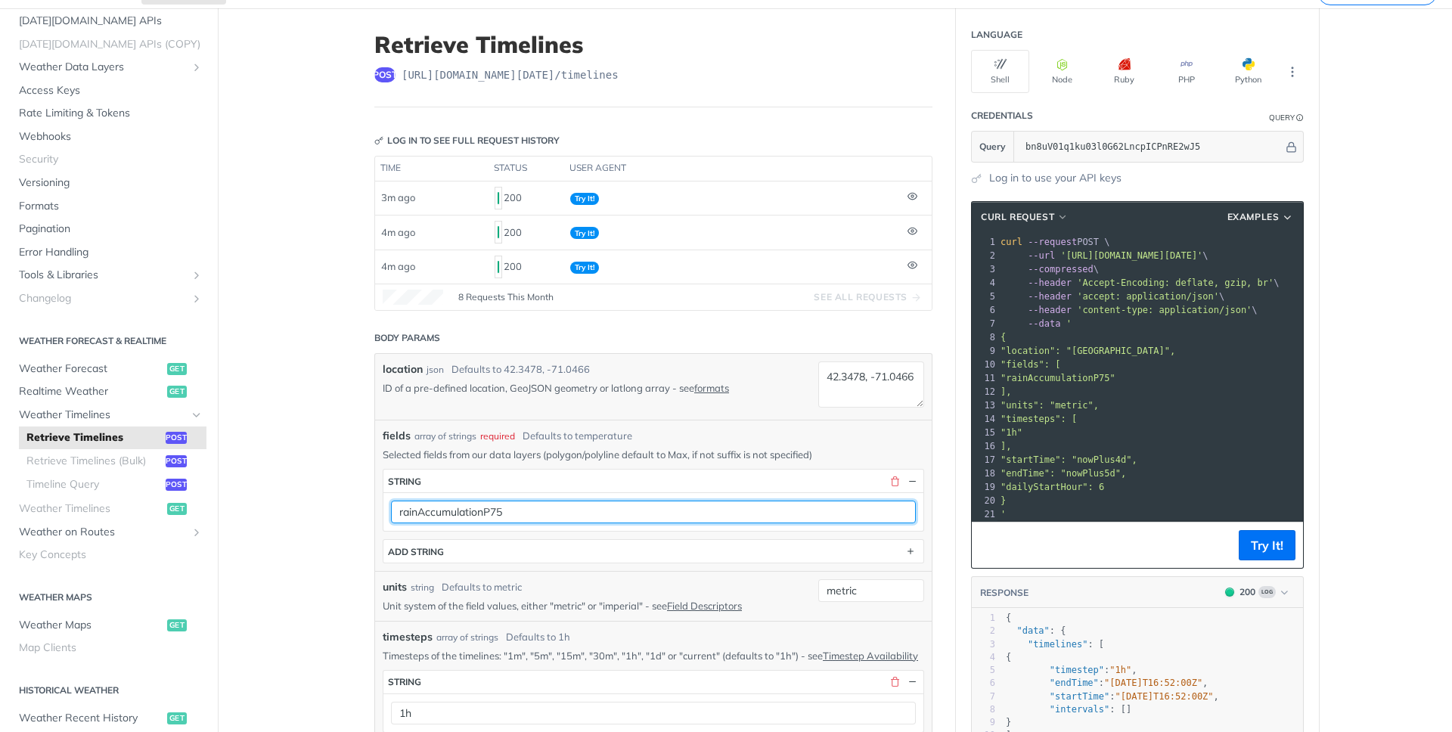
click at [503, 513] on input "rainAccumulationP75" at bounding box center [653, 512] width 525 height 23
paste input "snowAccumulation"
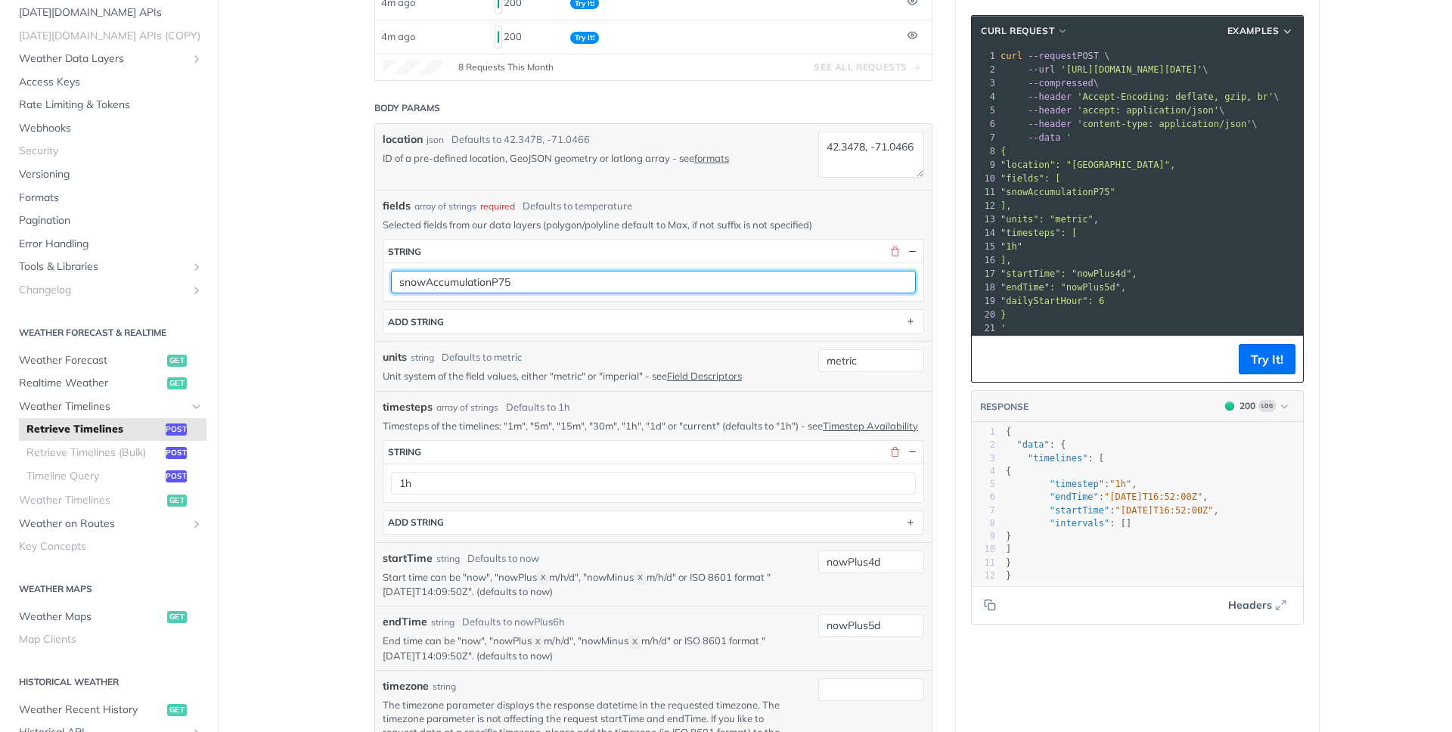
scroll to position [303, 0]
type input "snowAccumulationP75"
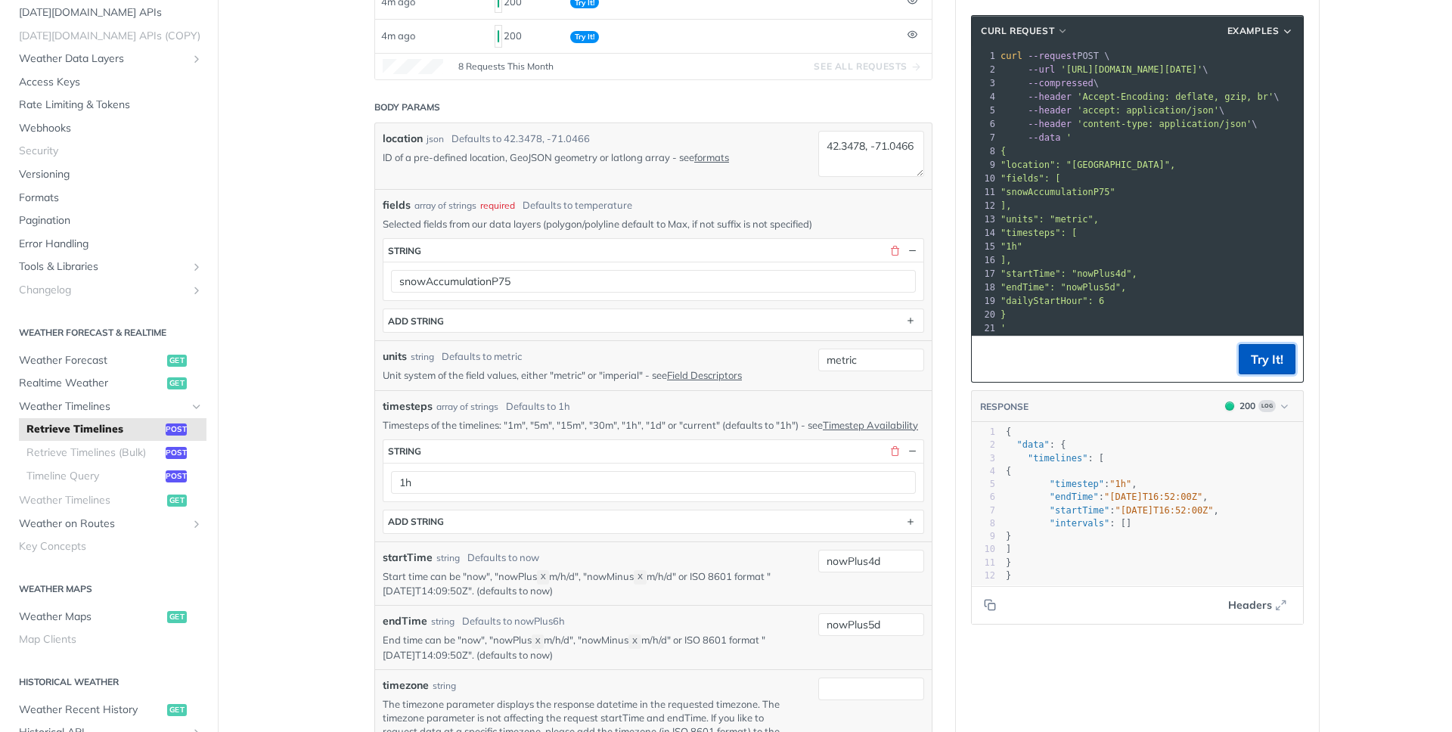
click at [1271, 355] on button "Try It!" at bounding box center [1267, 359] width 57 height 30
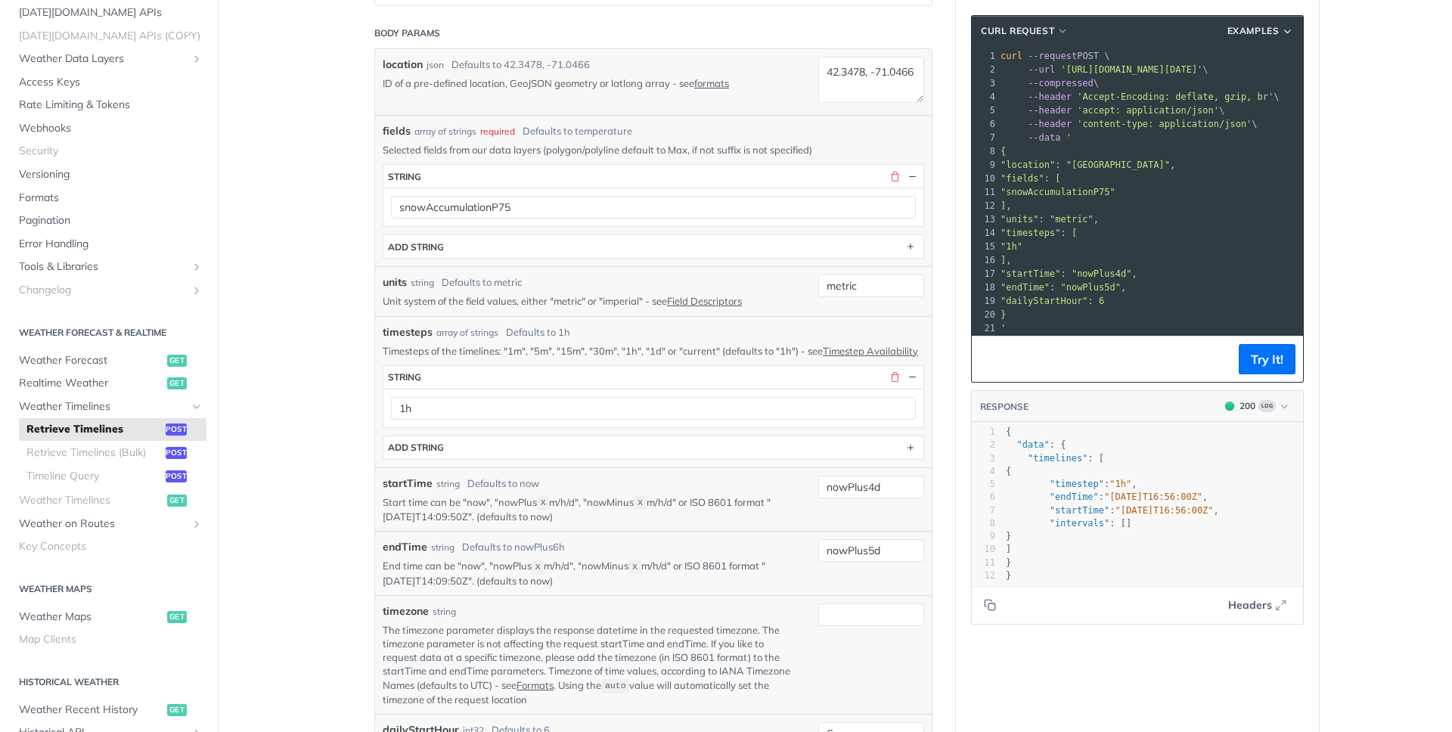
scroll to position [420, 0]
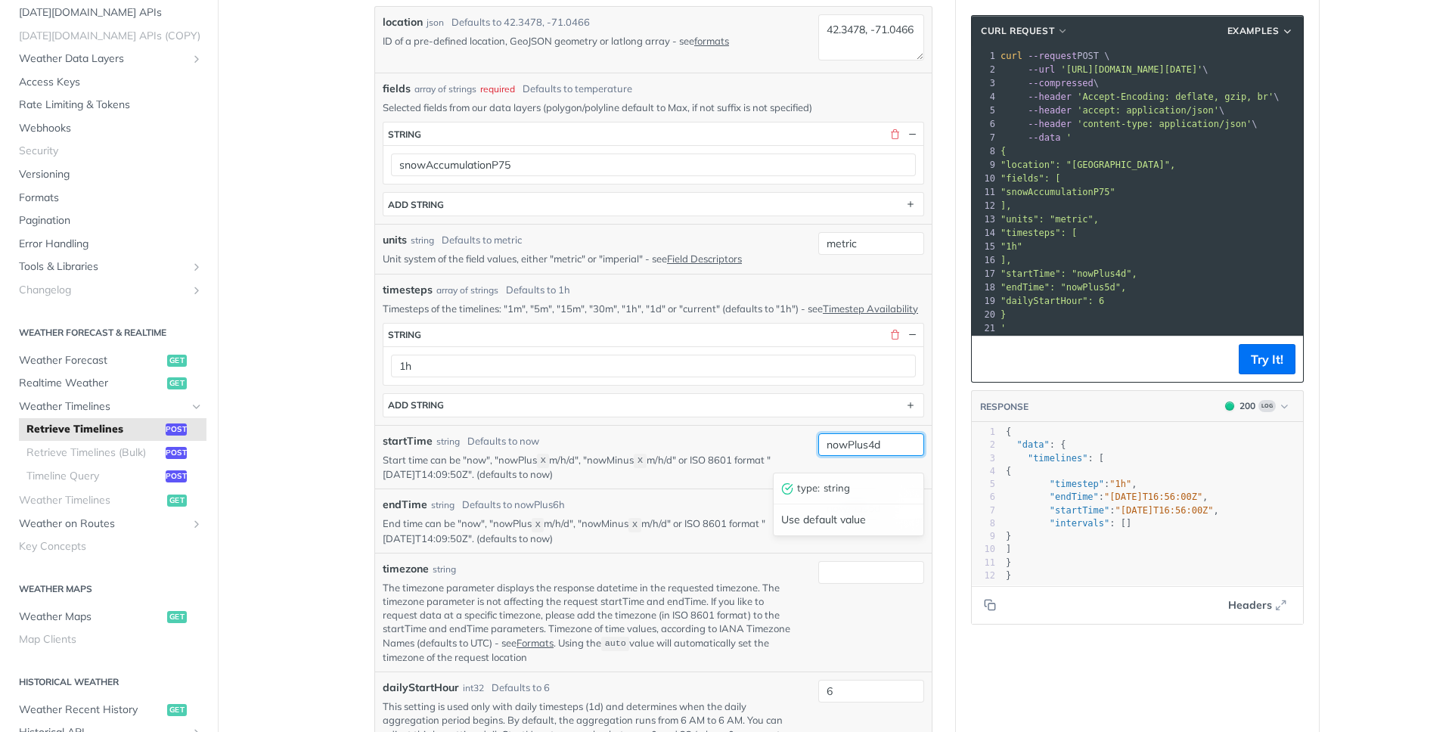
click at [870, 456] on input "nowPlus4d" at bounding box center [871, 444] width 106 height 23
type input "nowPlus3d"
click at [1269, 359] on button "Try It!" at bounding box center [1267, 359] width 57 height 30
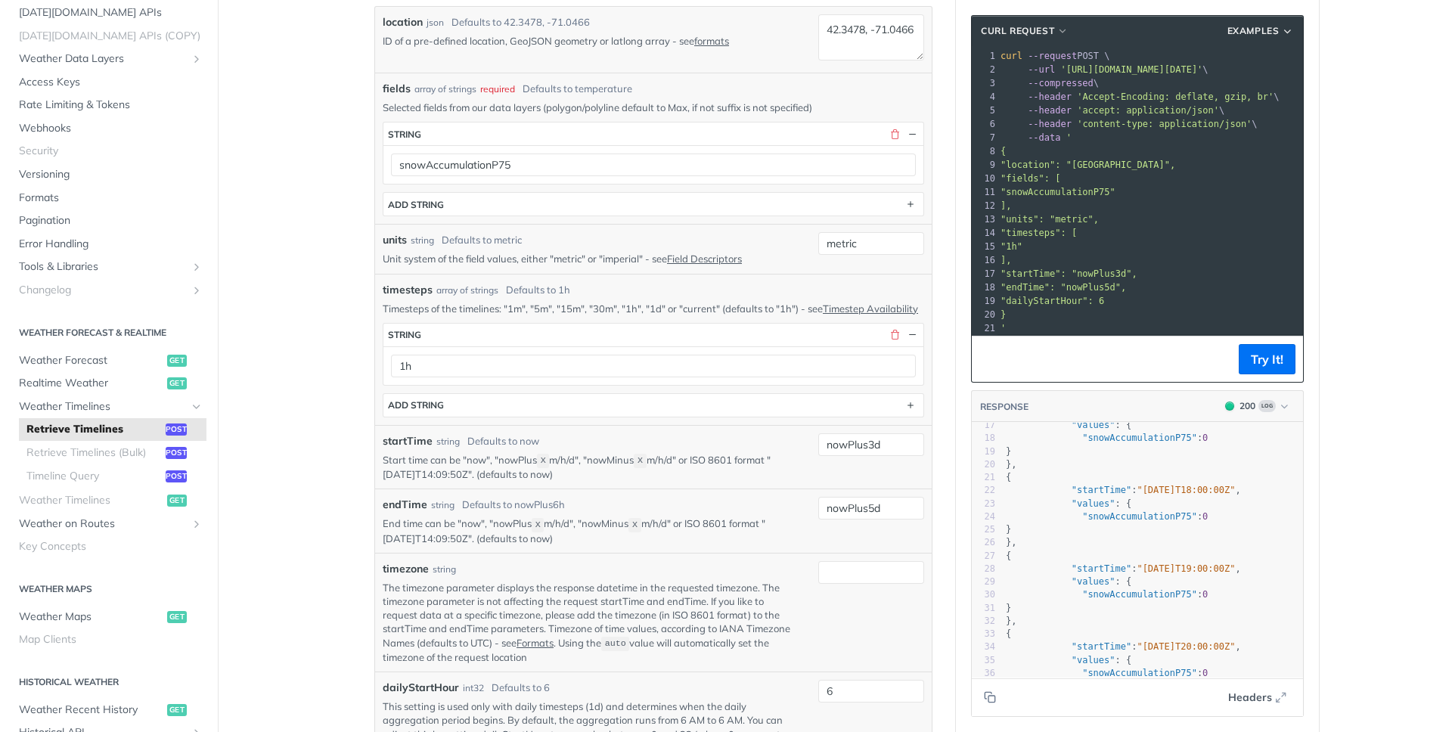
scroll to position [241, 0]
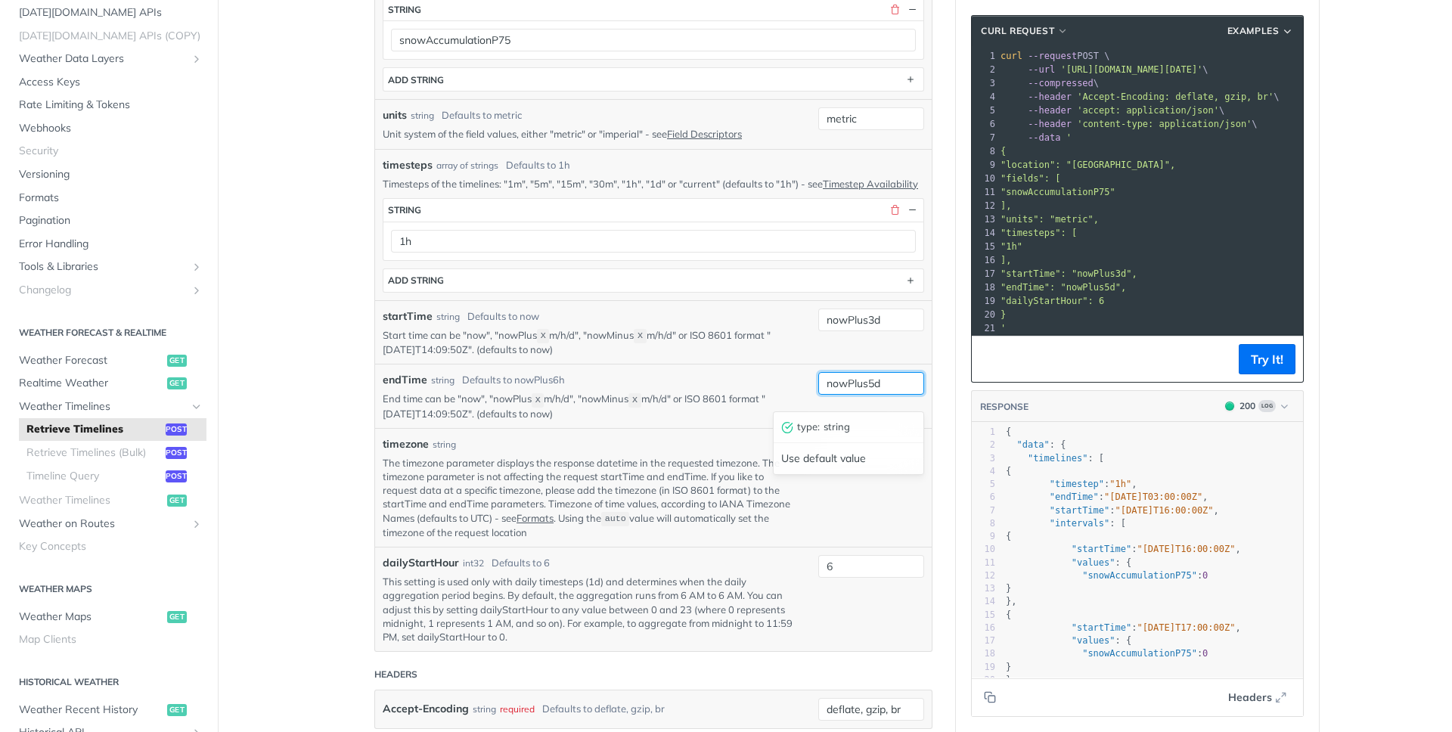
click at [874, 392] on input "nowPlus5d" at bounding box center [871, 383] width 106 height 23
click at [869, 392] on input "nowPlus5d" at bounding box center [871, 383] width 106 height 23
type input "nowPlus6d"
click at [1266, 368] on button "Try It!" at bounding box center [1267, 359] width 57 height 30
